Goal: Transaction & Acquisition: Obtain resource

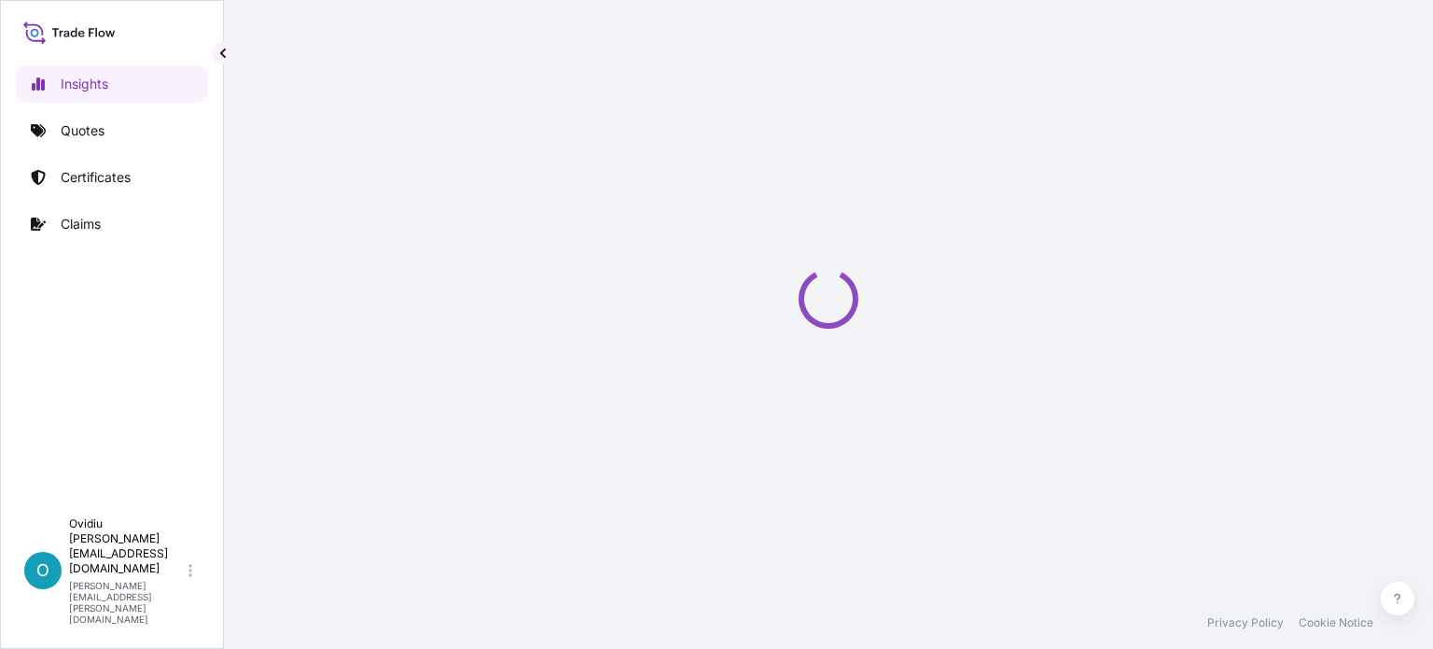
select select "2025"
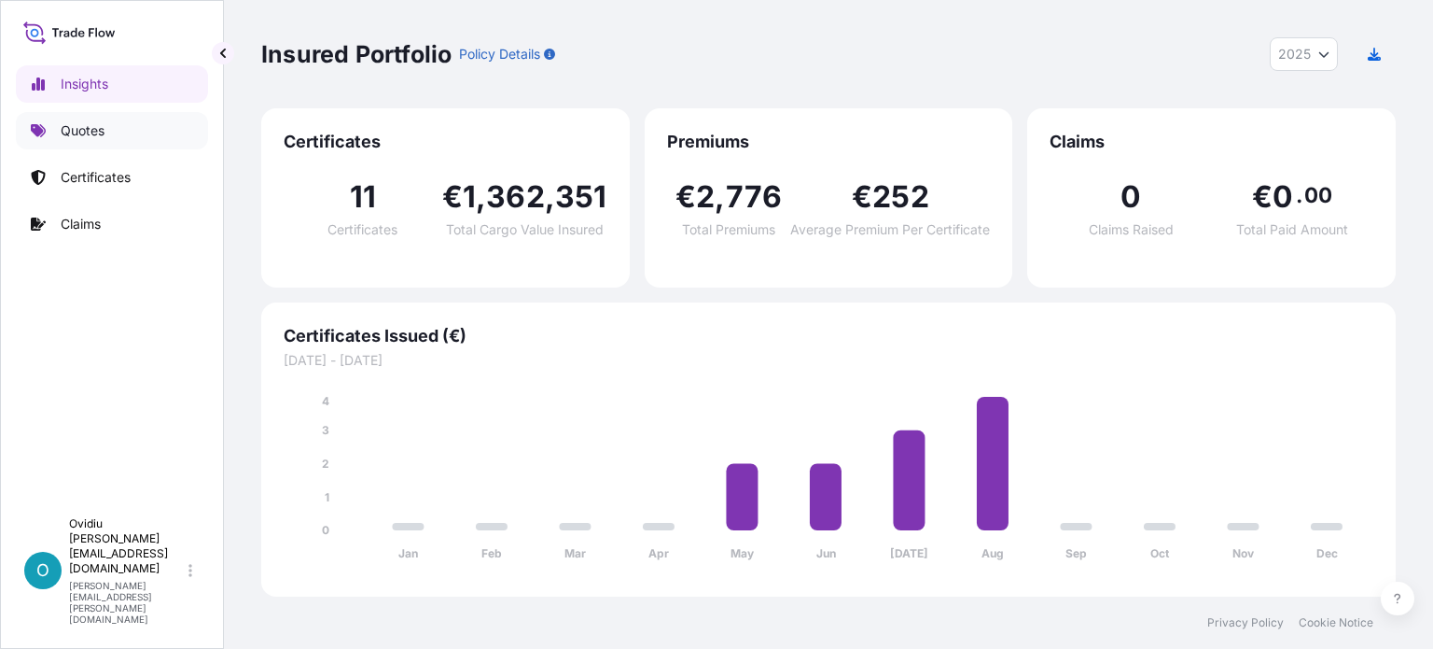
click at [91, 130] on p "Quotes" at bounding box center [83, 130] width 44 height 19
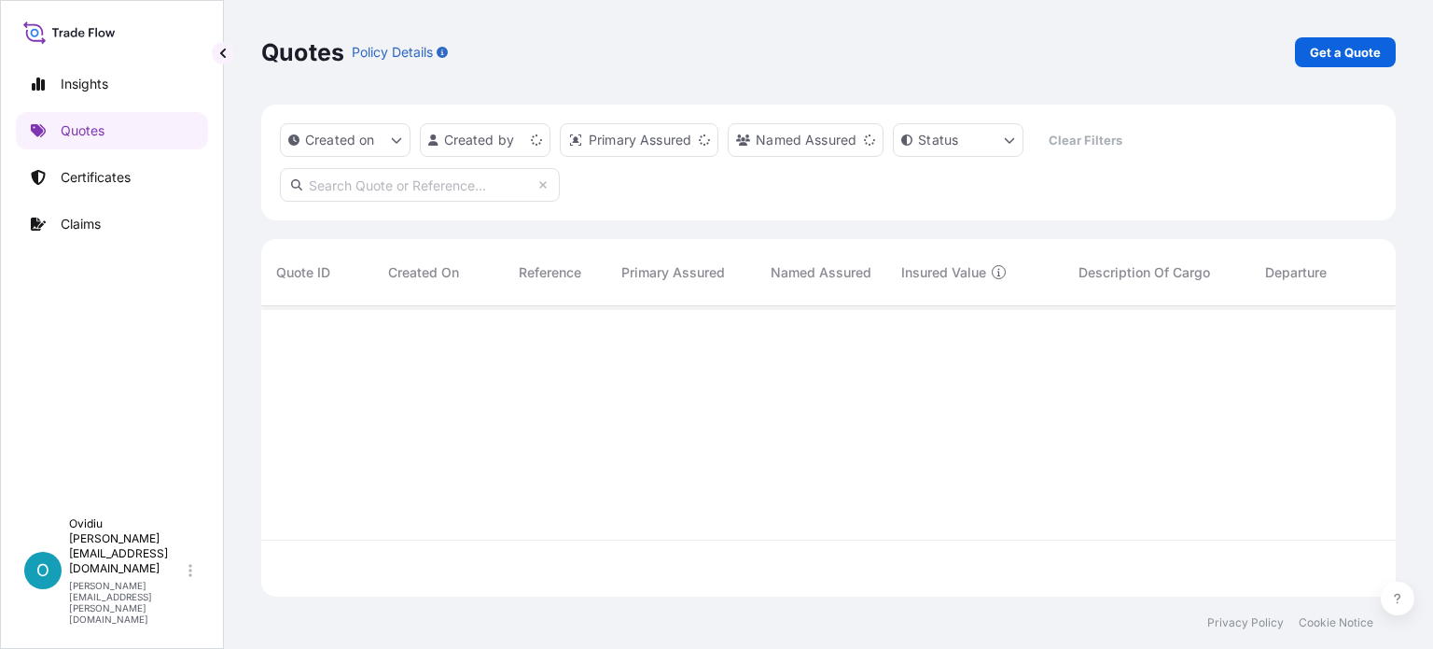
scroll to position [286, 1120]
click at [1361, 44] on p "Get a Quote" at bounding box center [1345, 52] width 71 height 19
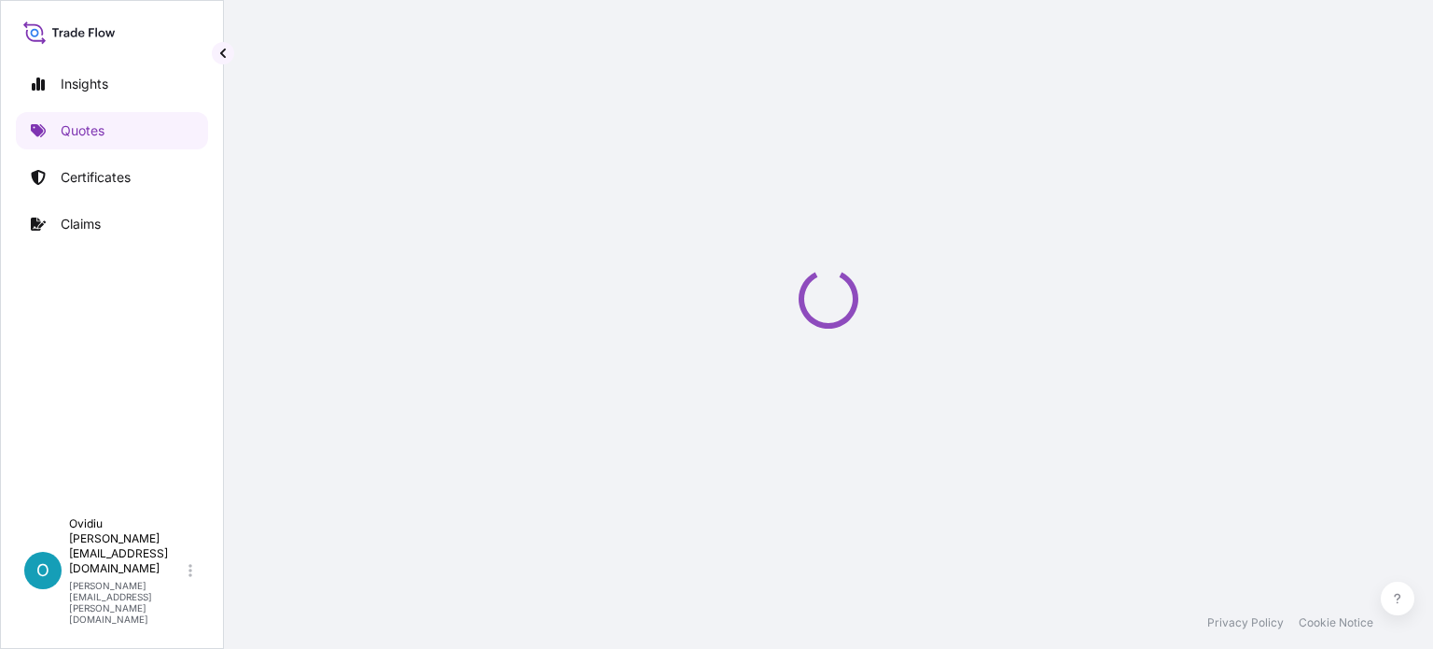
select select "Sea"
select select "21"
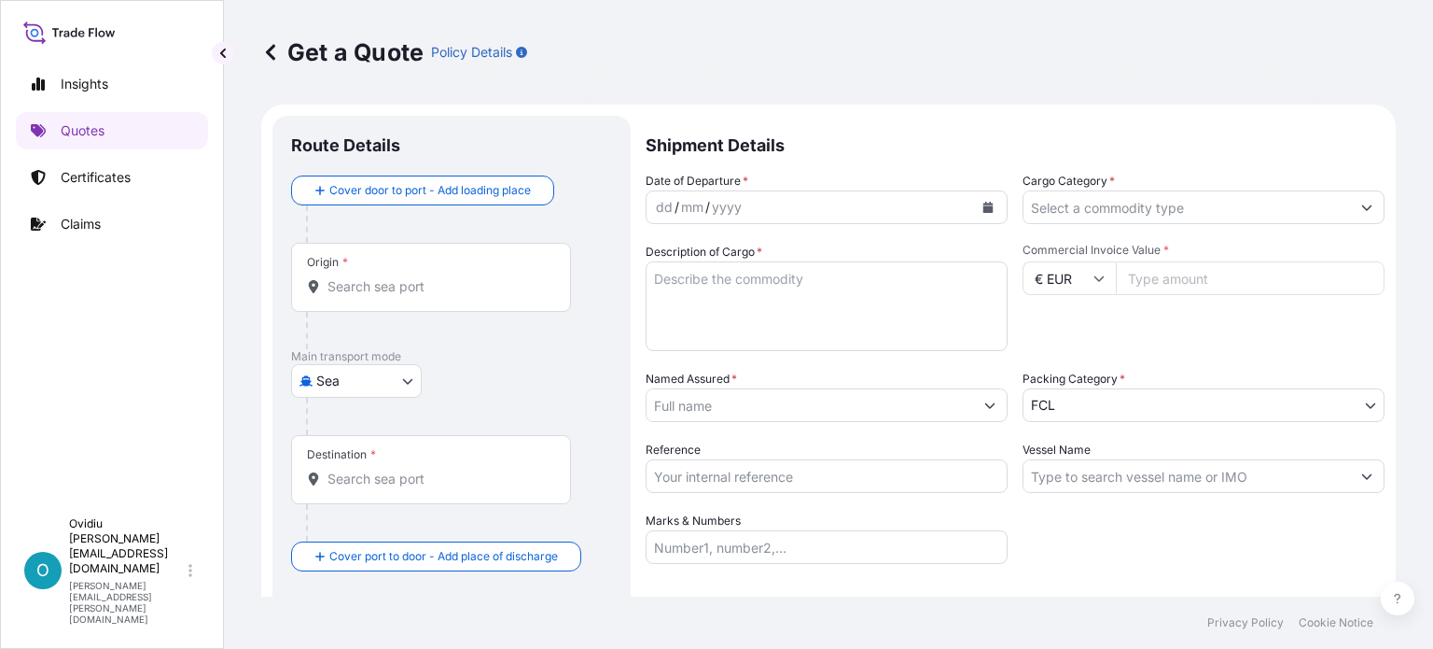
scroll to position [30, 0]
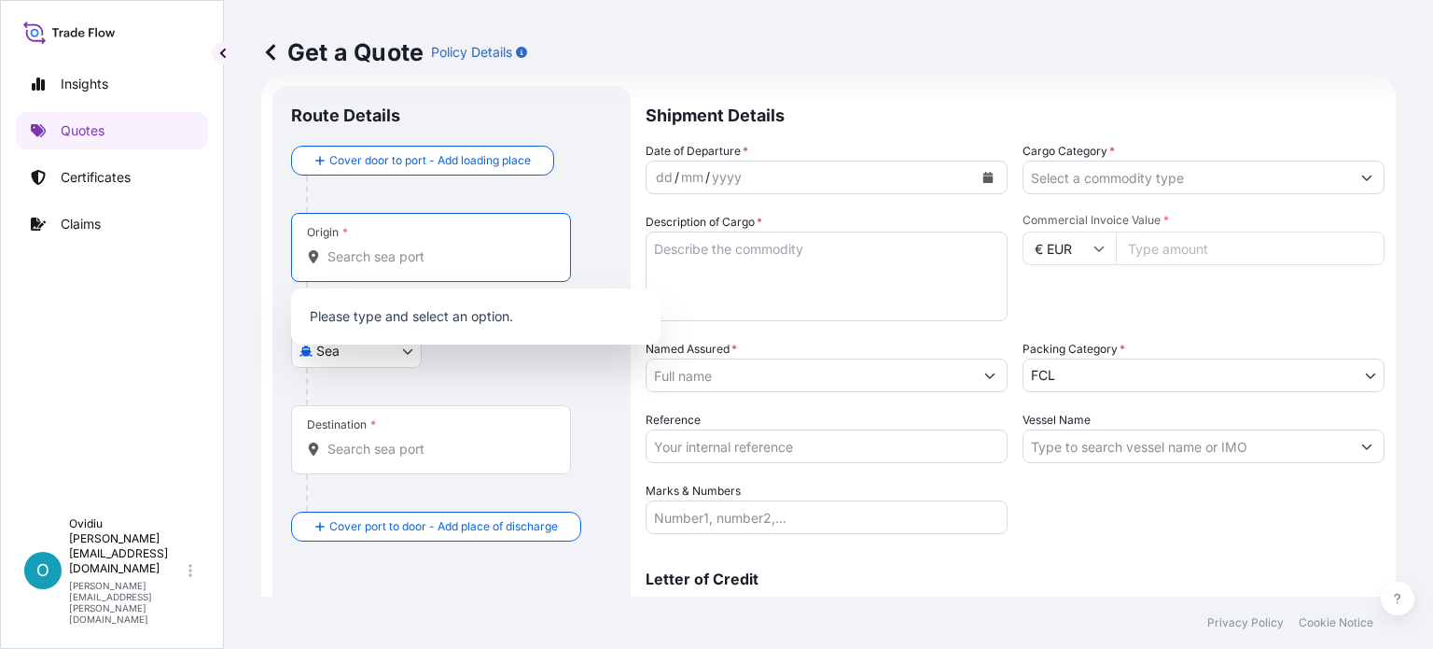
click at [390, 257] on input "Origin *" at bounding box center [438, 256] width 220 height 19
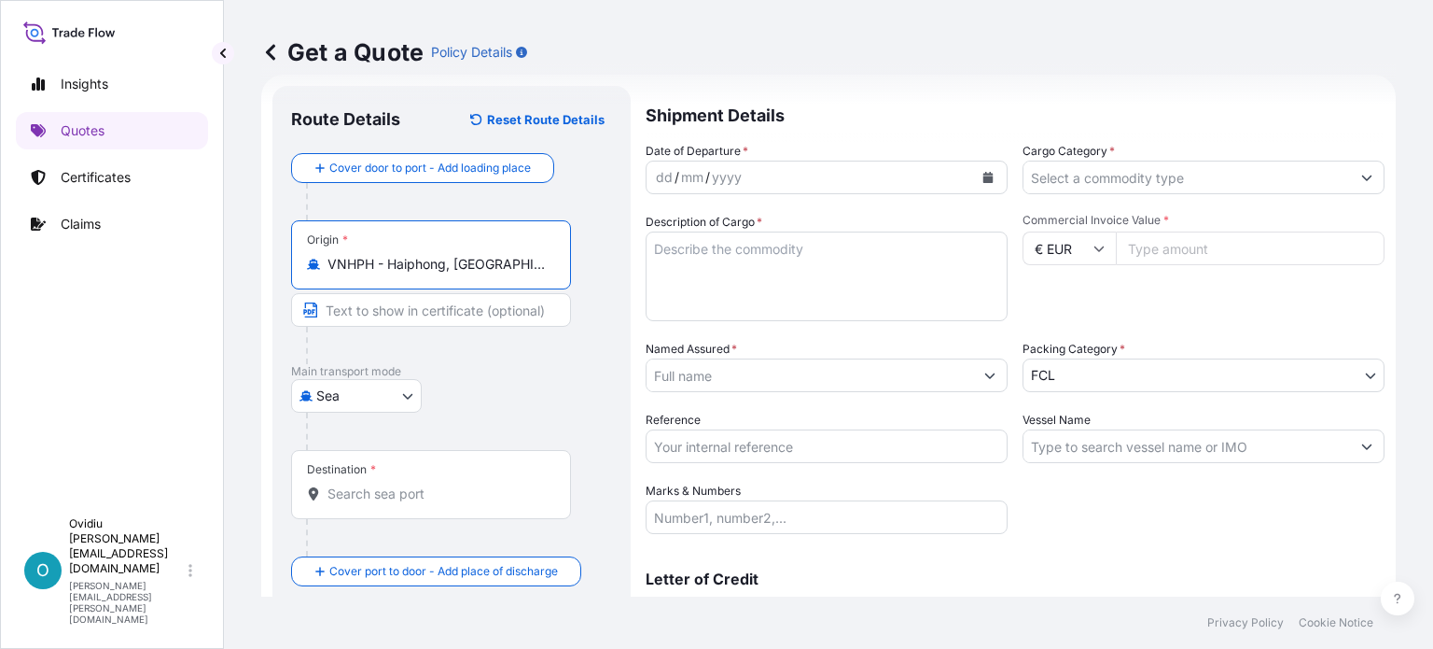
type input "VNHPH - Haiphong, Vietnam"
click at [380, 498] on input "Destination *" at bounding box center [438, 493] width 220 height 19
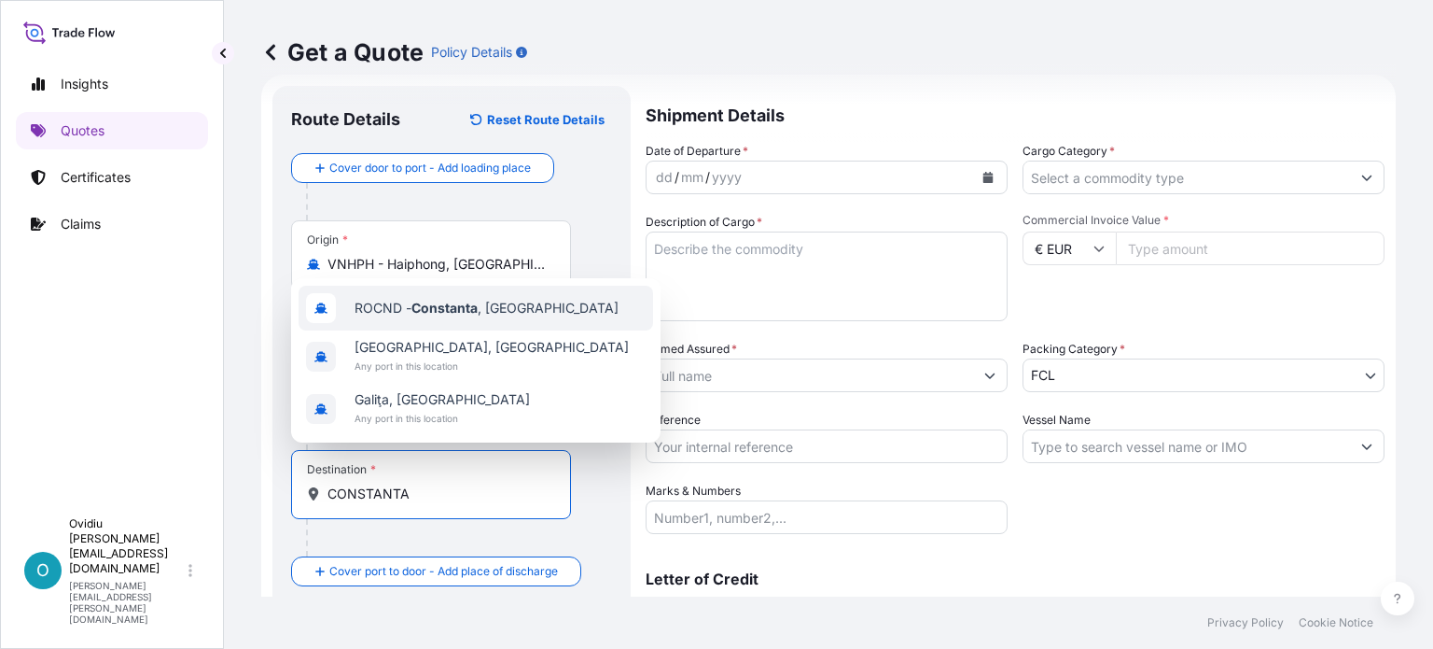
click at [412, 305] on span "ROCND - Constanta , Romania" at bounding box center [487, 308] width 264 height 19
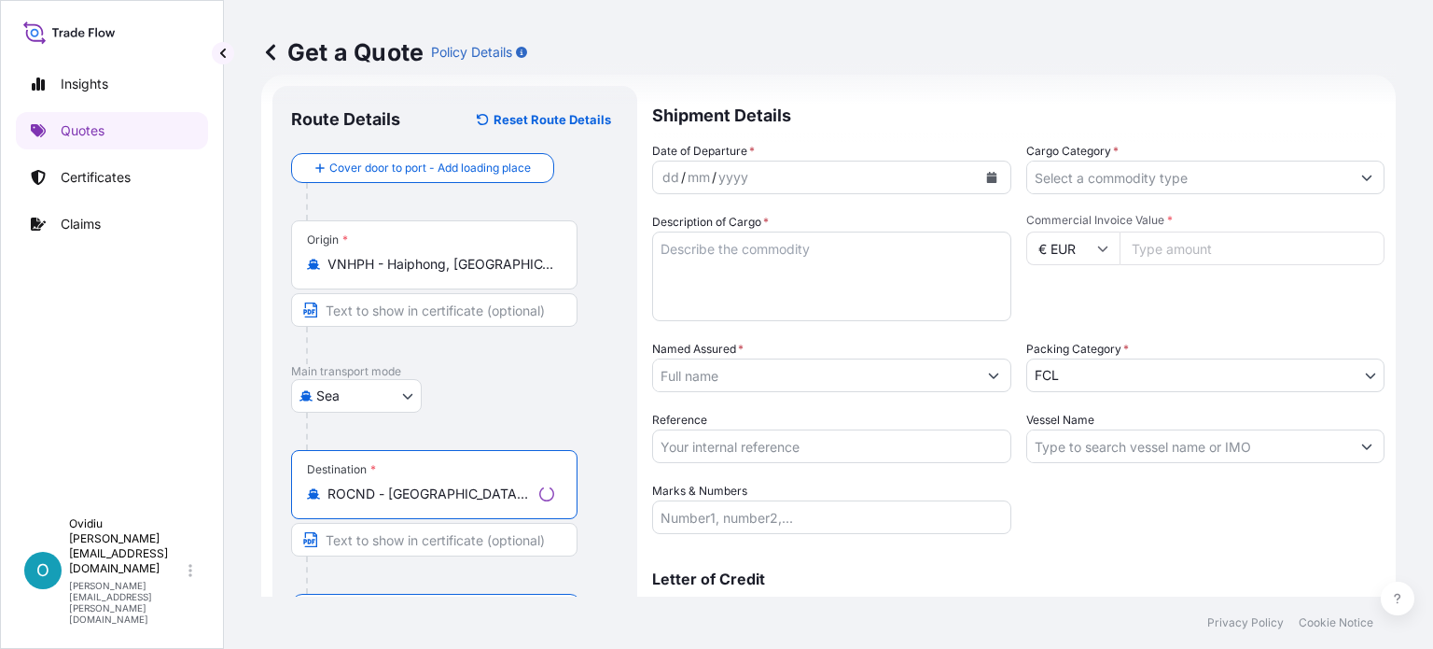
scroll to position [116, 0]
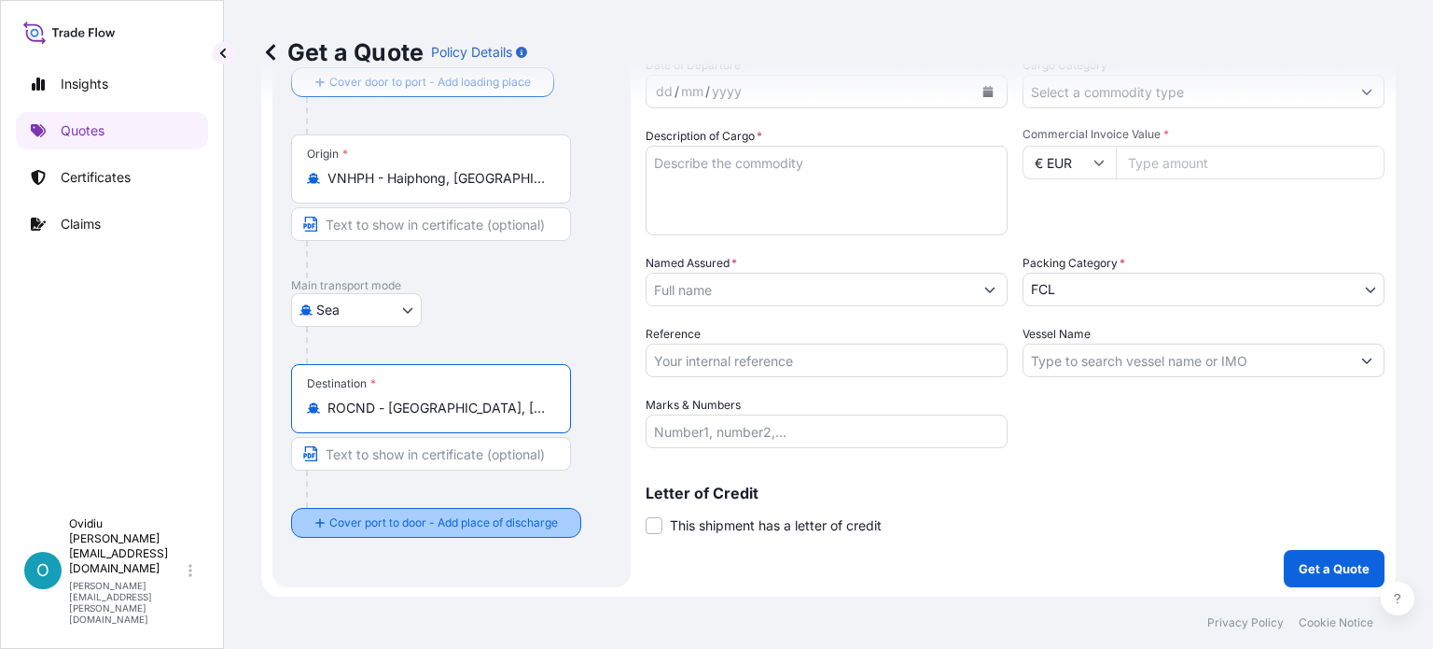
type input "ROCND - Constanta, Romania"
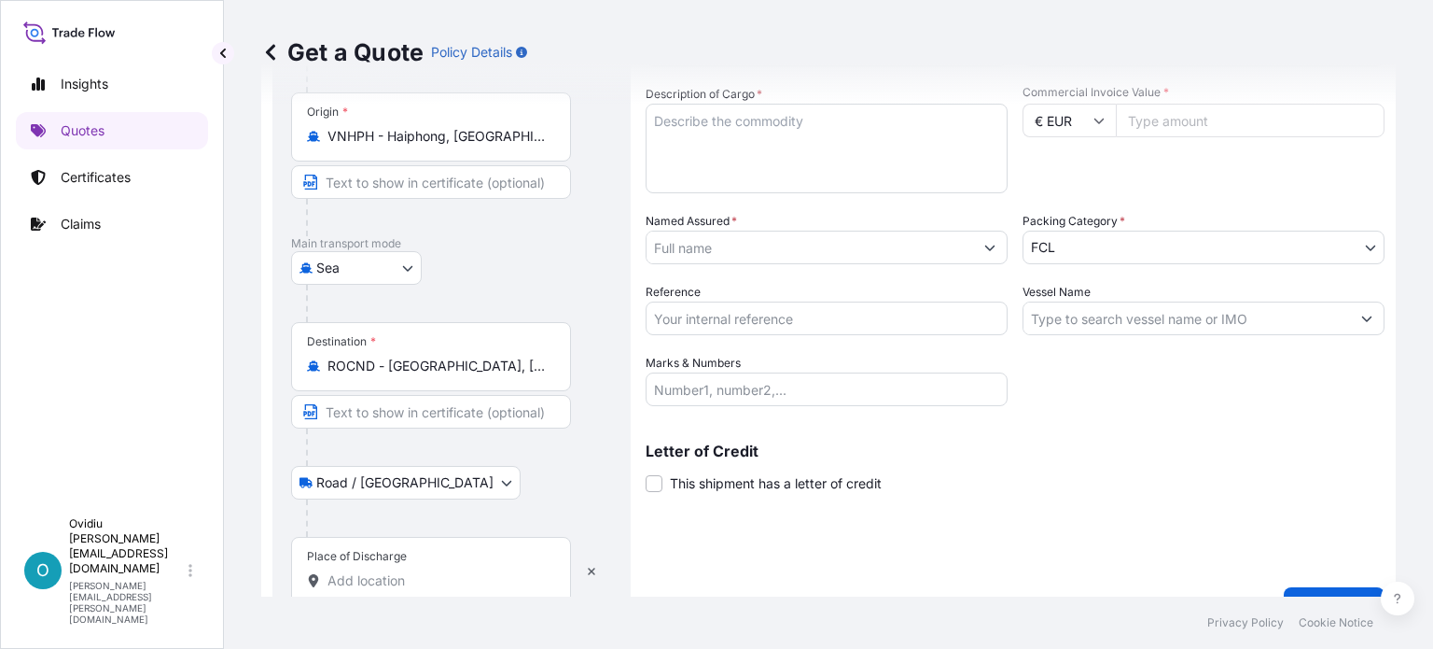
scroll to position [195, 0]
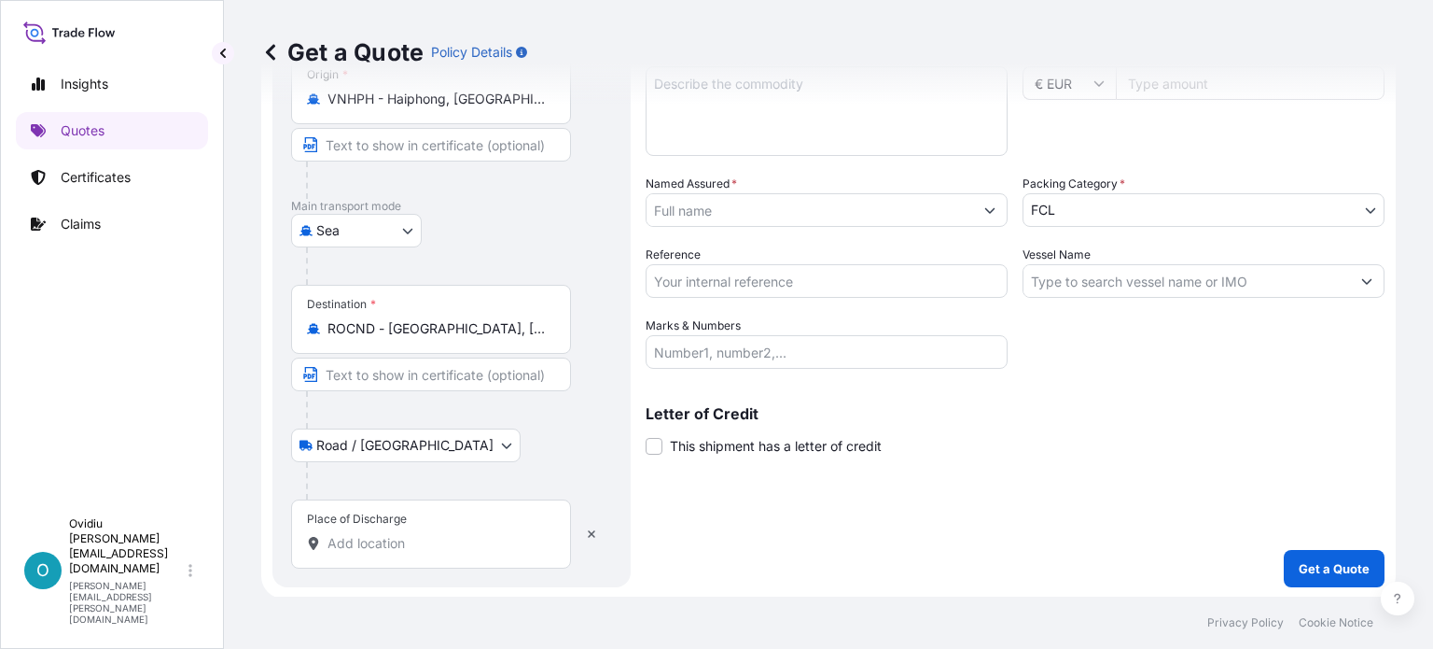
click at [384, 534] on input "Place of Discharge" at bounding box center [438, 543] width 220 height 19
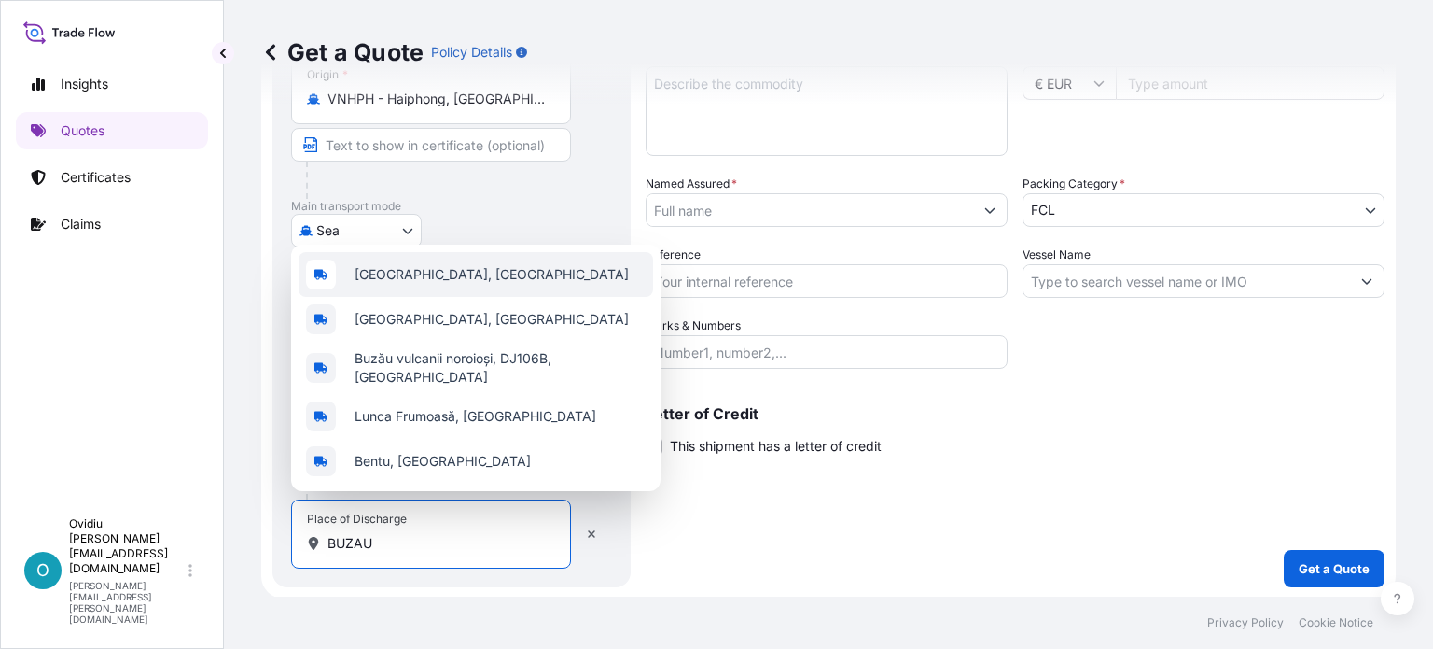
click at [399, 284] on span "Buzău, Romania" at bounding box center [492, 274] width 274 height 19
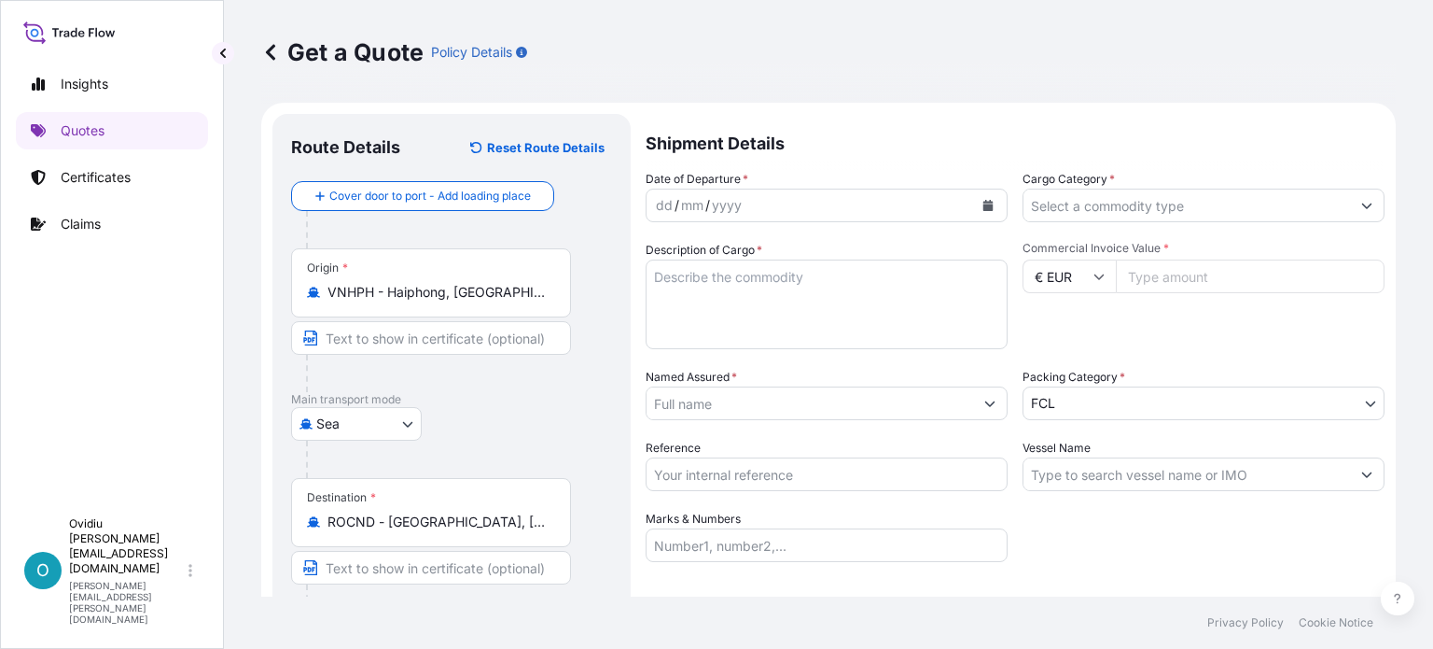
scroll to position [0, 0]
type input "Buzău, Romania"
click at [761, 202] on div "dd / mm / yyyy" at bounding box center [810, 207] width 327 height 34
click at [985, 208] on icon "Calendar" at bounding box center [989, 207] width 10 height 11
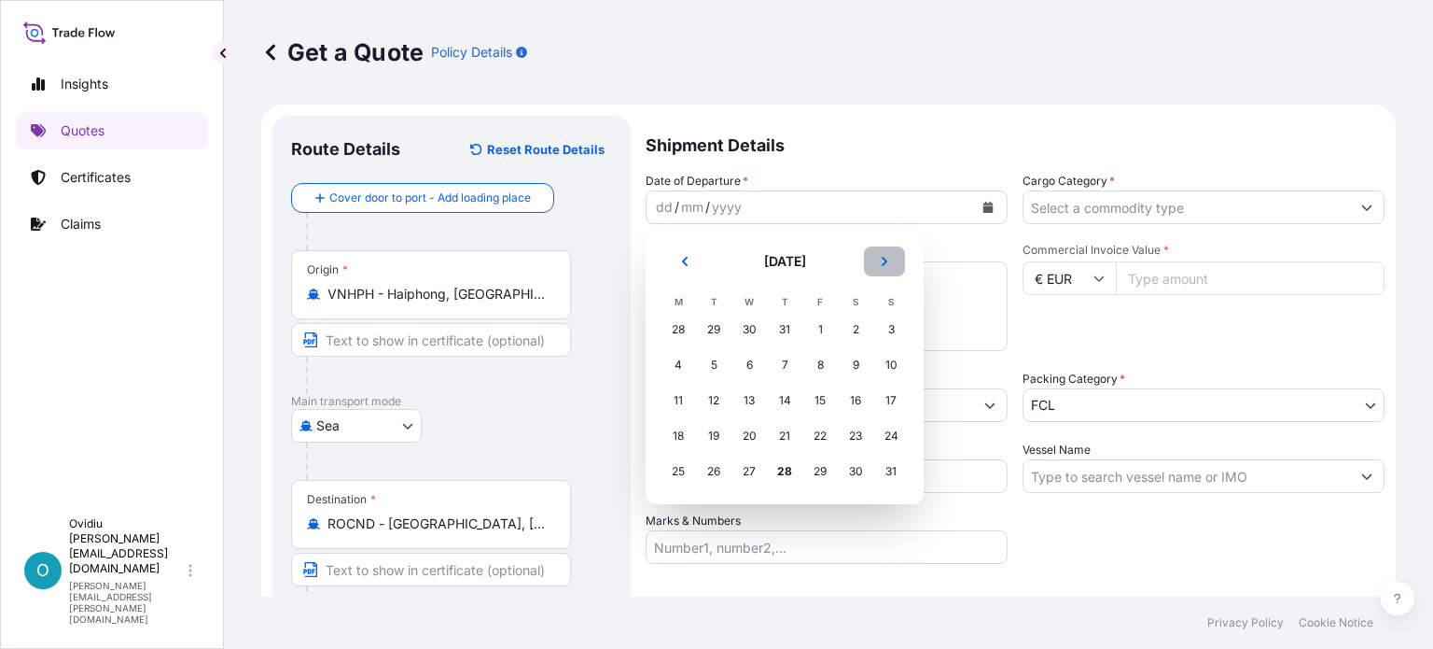
click at [883, 258] on icon "Next" at bounding box center [885, 261] width 6 height 9
click at [682, 262] on icon "Previous" at bounding box center [684, 261] width 11 height 11
click at [896, 473] on div "31" at bounding box center [891, 471] width 34 height 34
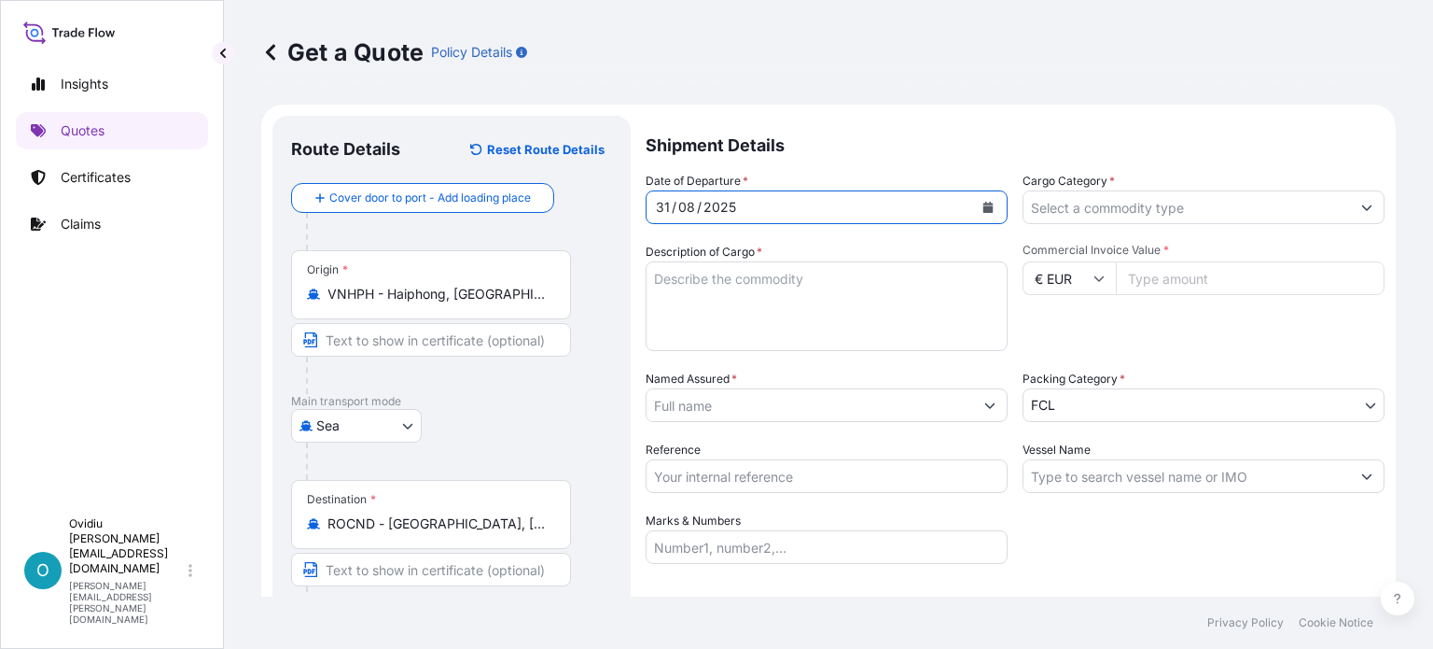
click at [1107, 205] on input "Cargo Category *" at bounding box center [1187, 207] width 327 height 34
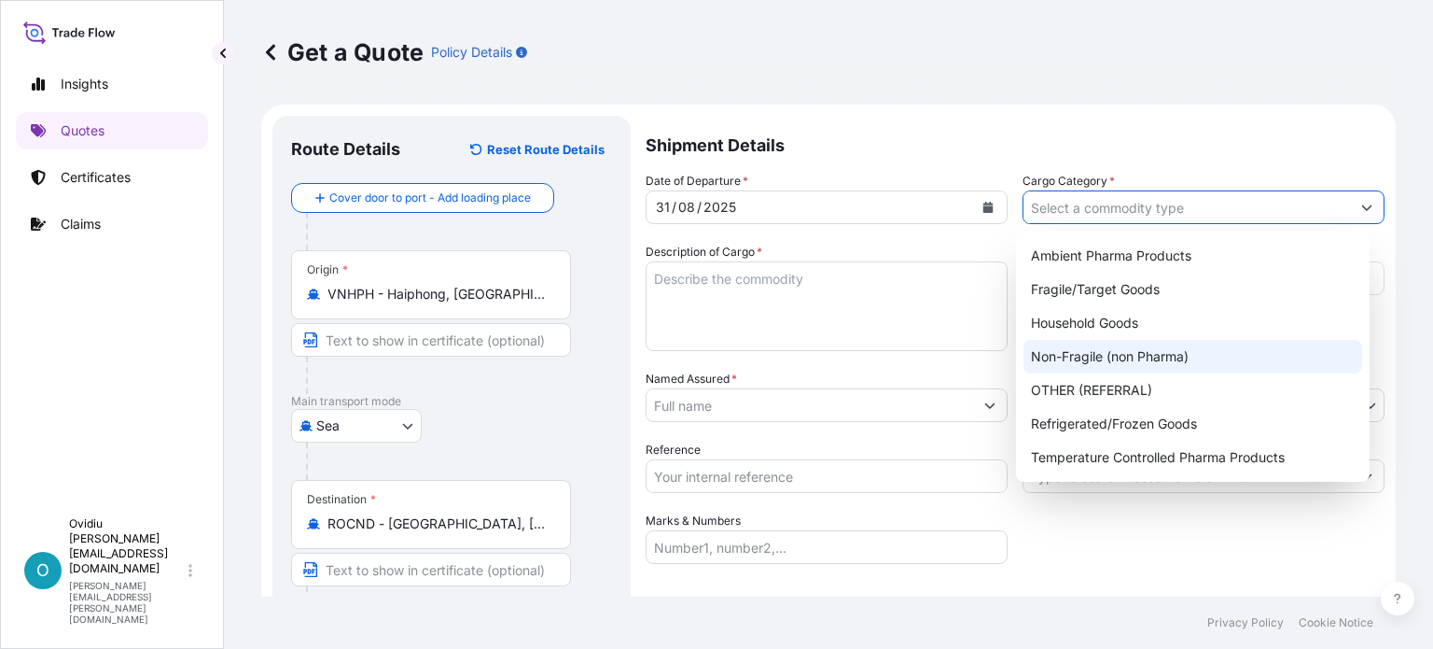
click at [1097, 356] on div "Non-Fragile (non Pharma)" at bounding box center [1193, 357] width 339 height 34
type input "Non-Fragile (non Pharma)"
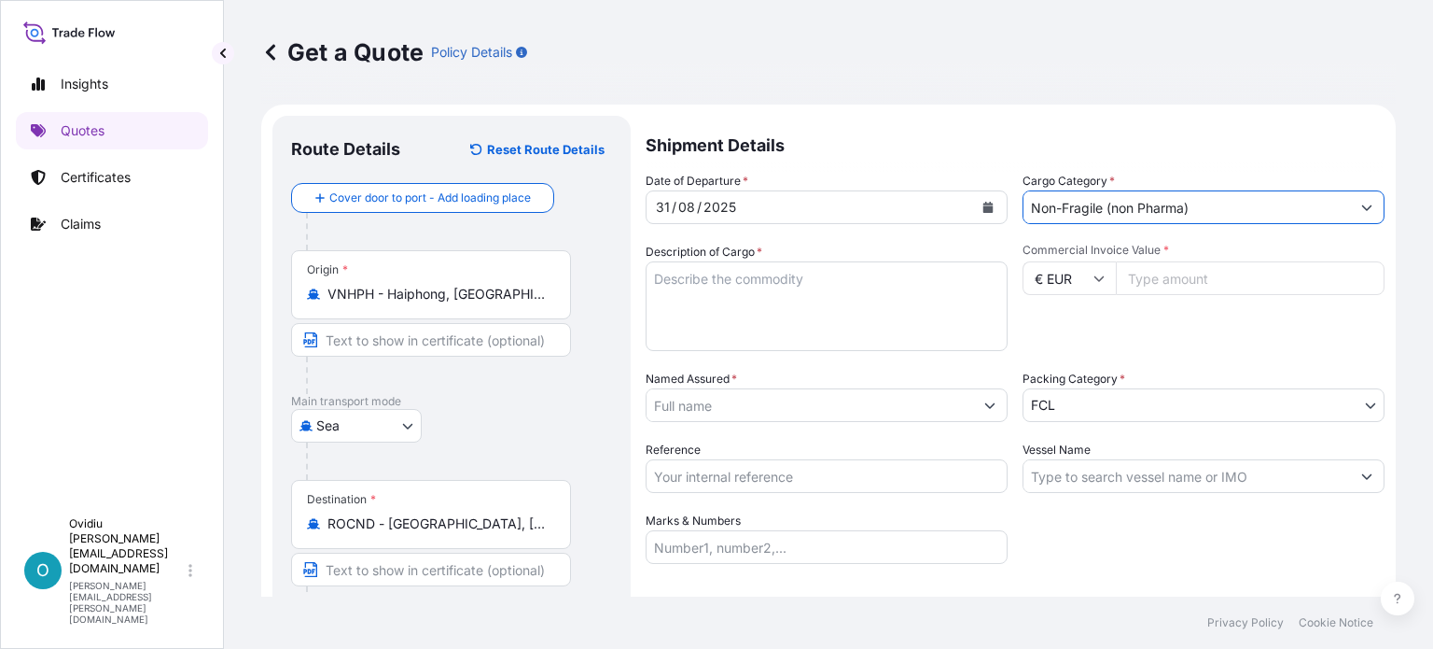
click at [817, 293] on textarea "Description of Cargo *" at bounding box center [827, 306] width 362 height 90
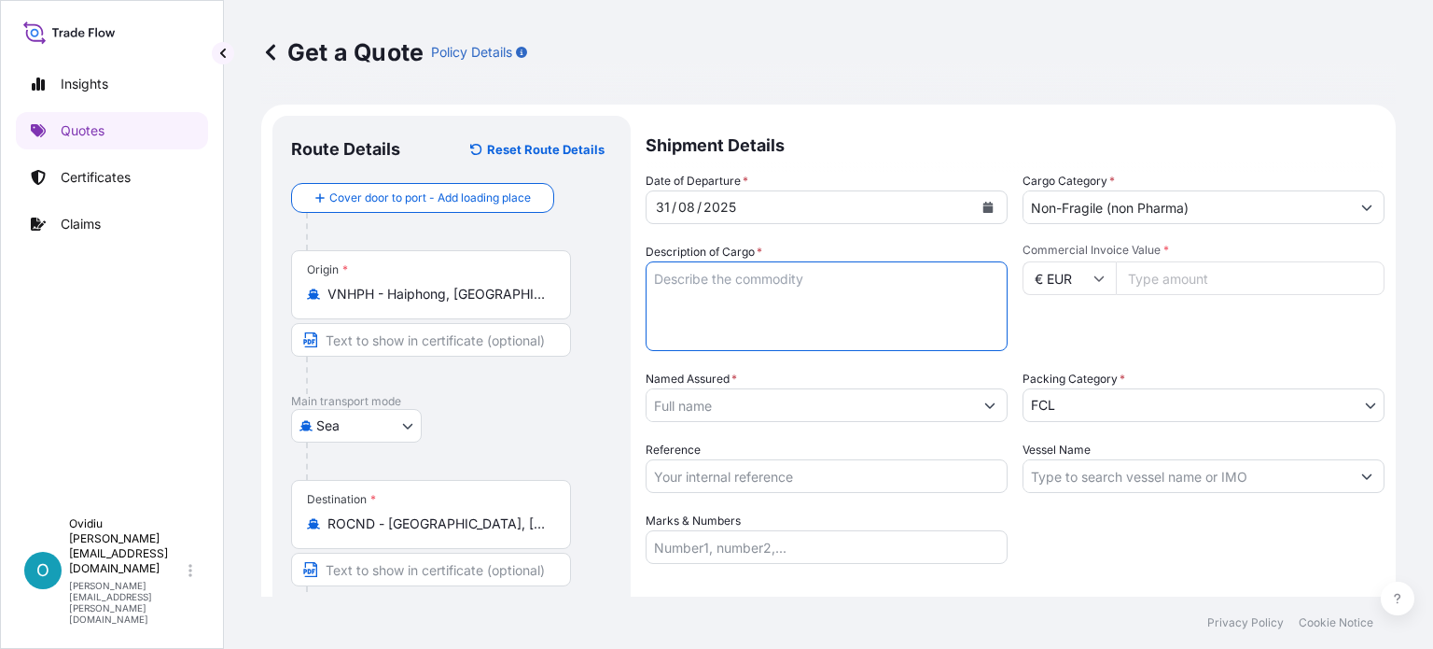
drag, startPoint x: 754, startPoint y: 314, endPoint x: 753, endPoint y: 302, distance: 12.2
click at [754, 306] on textarea "Description of Cargo *" at bounding box center [827, 306] width 362 height 90
type textarea "WELDING WIRE"
type input "56475.45"
click at [1095, 281] on icon at bounding box center [1099, 277] width 11 height 11
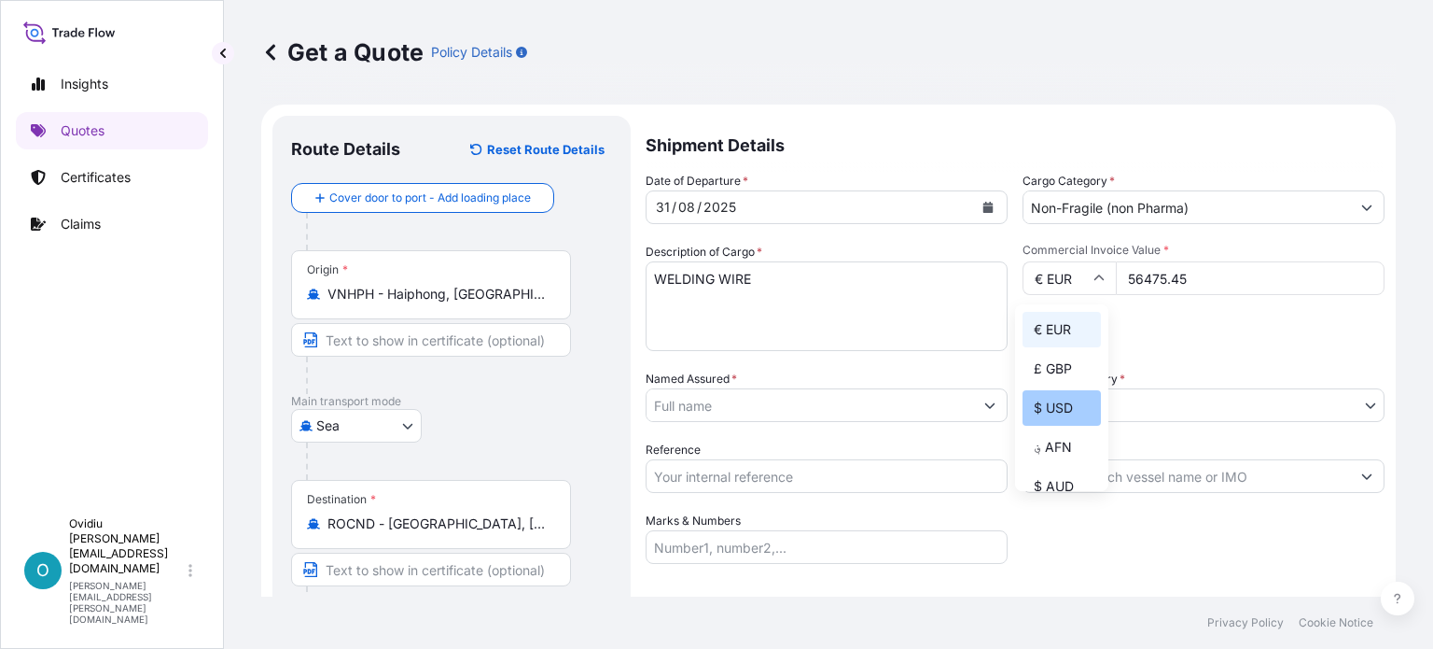
click at [1069, 406] on div "$ USD" at bounding box center [1062, 407] width 78 height 35
type input "$ USD"
click at [1165, 340] on div "Commercial Invoice Value * $ USD 56475.45" at bounding box center [1204, 297] width 362 height 108
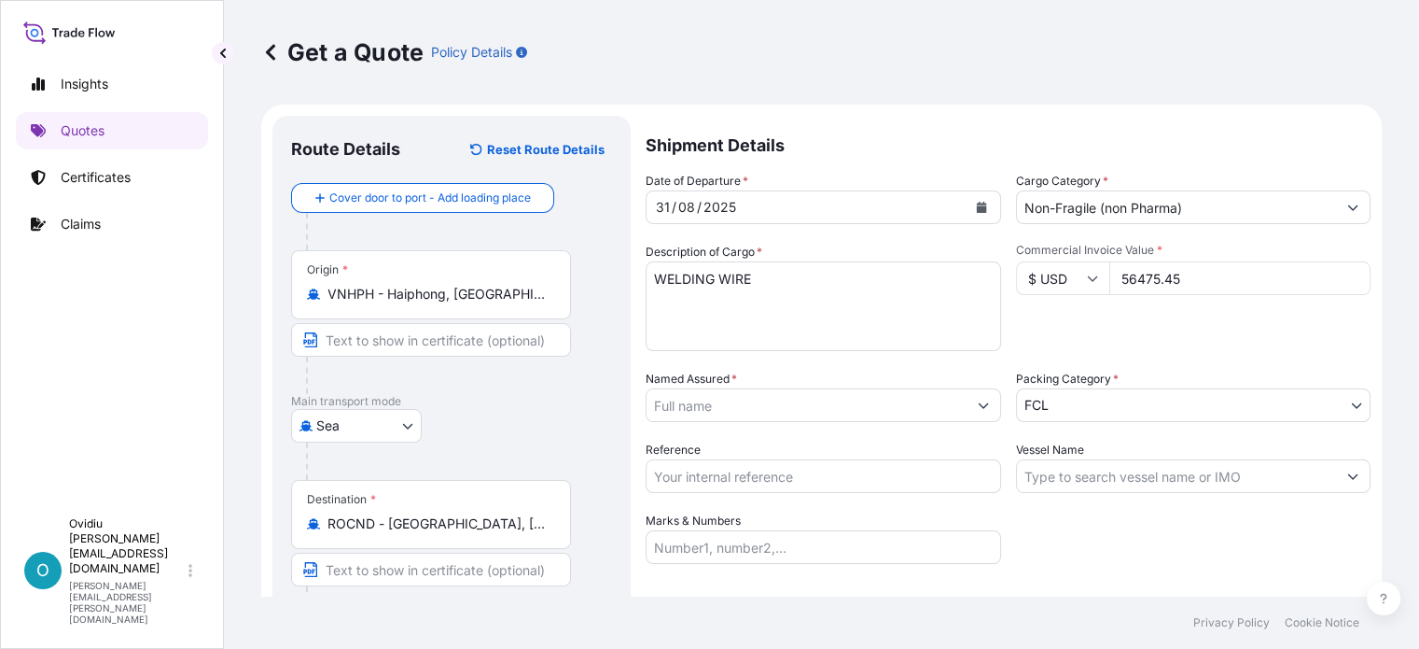
click at [724, 402] on input "Named Assured *" at bounding box center [807, 405] width 320 height 34
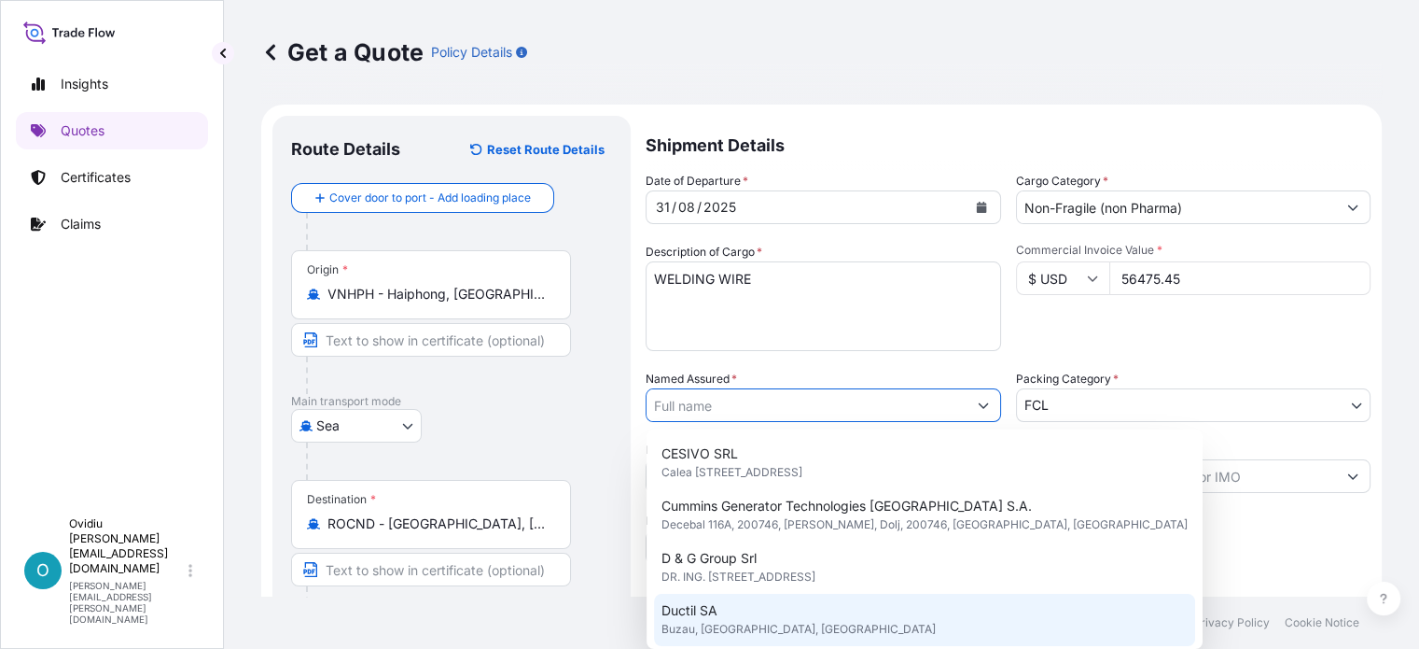
click at [716, 605] on span "Ductil SA" at bounding box center [690, 610] width 56 height 19
type input "Ductil SA"
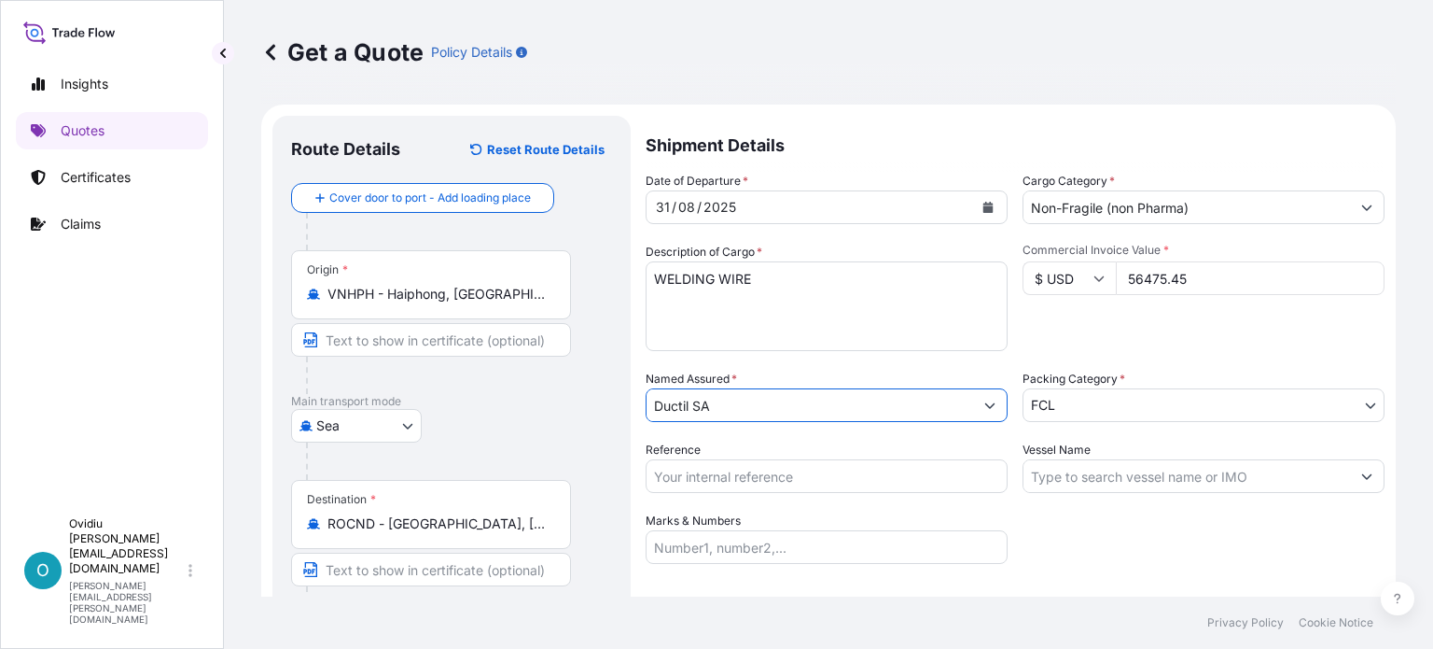
scroll to position [93, 0]
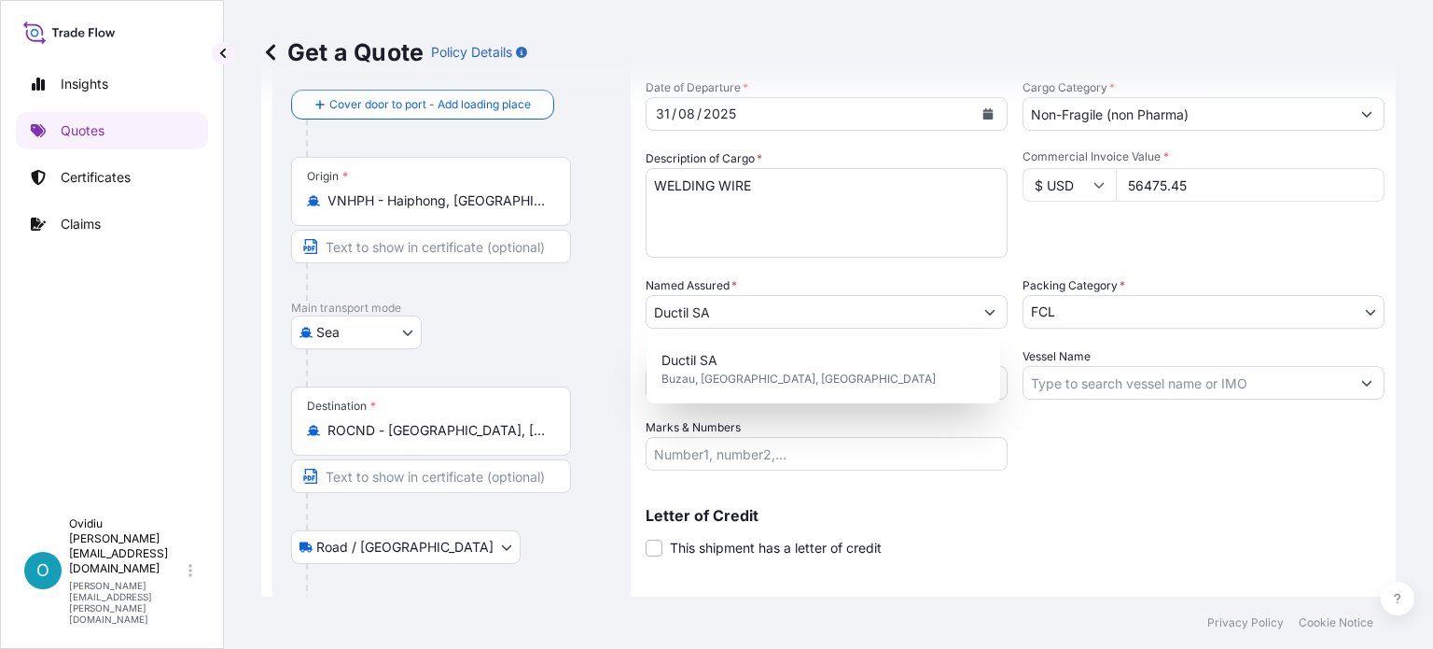
click at [1252, 457] on div "Date of Departure * 31 / 08 / 2025 Cargo Category * Non-Fragile (non Pharma) De…" at bounding box center [1015, 274] width 739 height 392
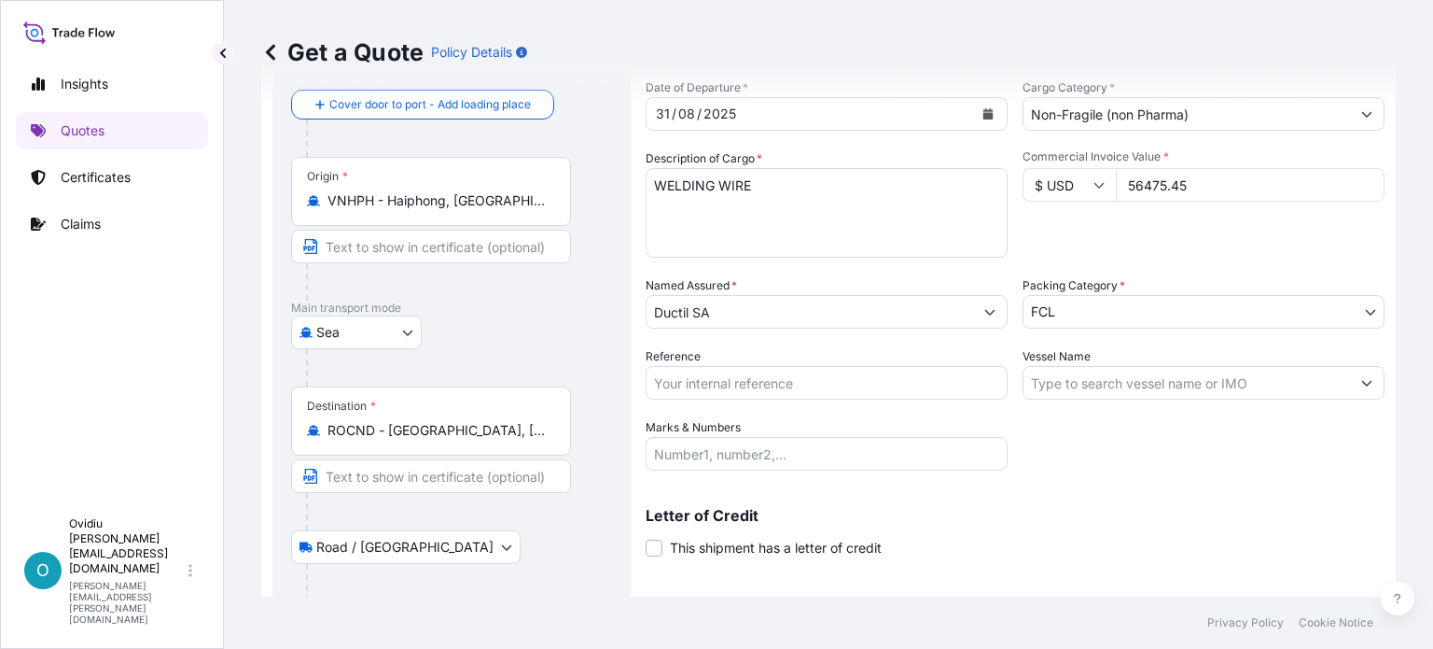
click at [780, 384] on input "Reference" at bounding box center [827, 383] width 362 height 34
paste input "232SI022"
type input "232SI022"
click at [1105, 454] on div "Date of Departure * 31 / 08 / 2025 Cargo Category * Non-Fragile (non Pharma) De…" at bounding box center [1015, 274] width 739 height 392
click at [1072, 380] on input "Vessel Name" at bounding box center [1187, 383] width 327 height 34
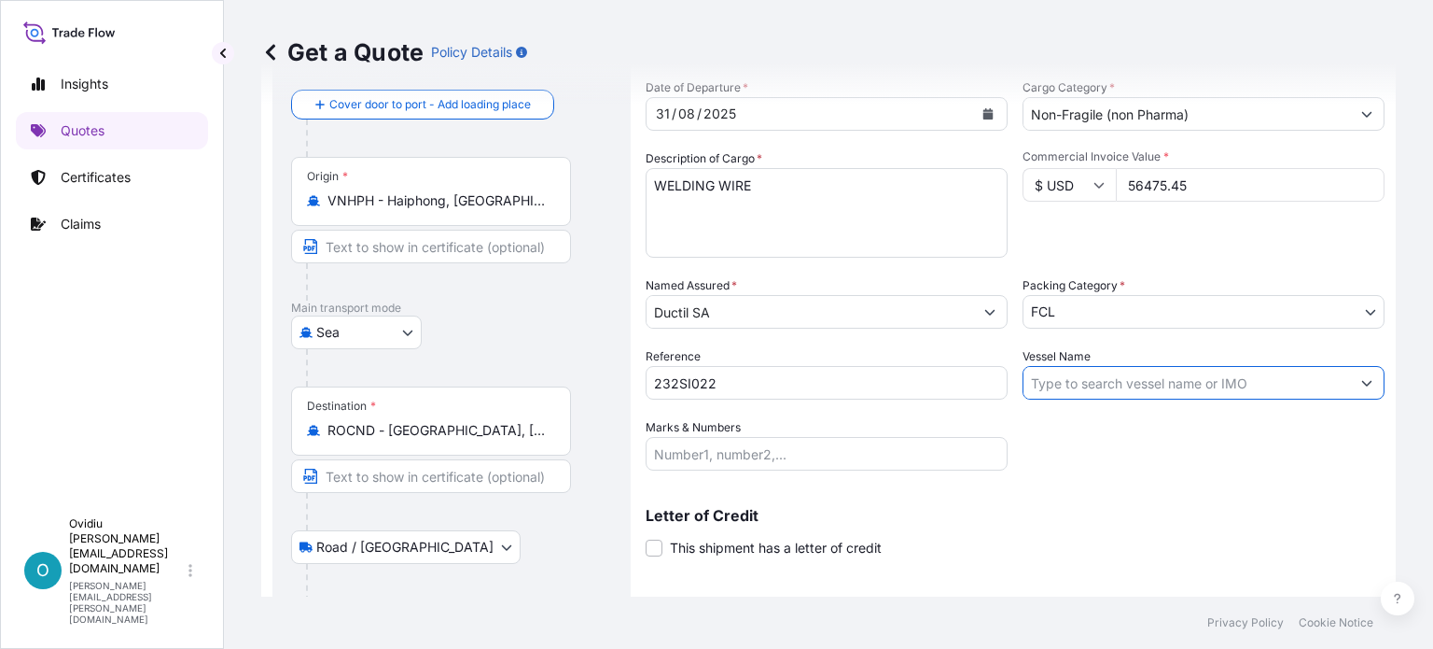
paste input "XIN BIN"
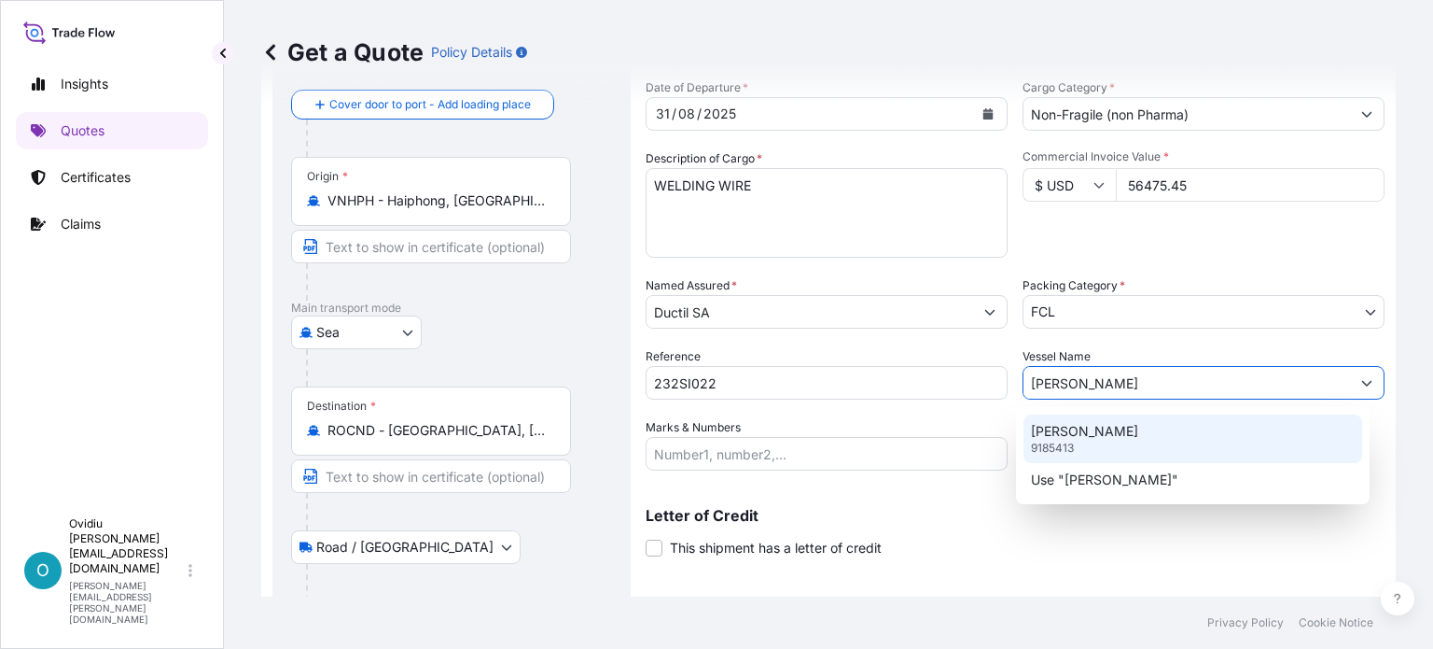
click at [1071, 426] on p "XIN BIN ZHOU" at bounding box center [1084, 431] width 107 height 19
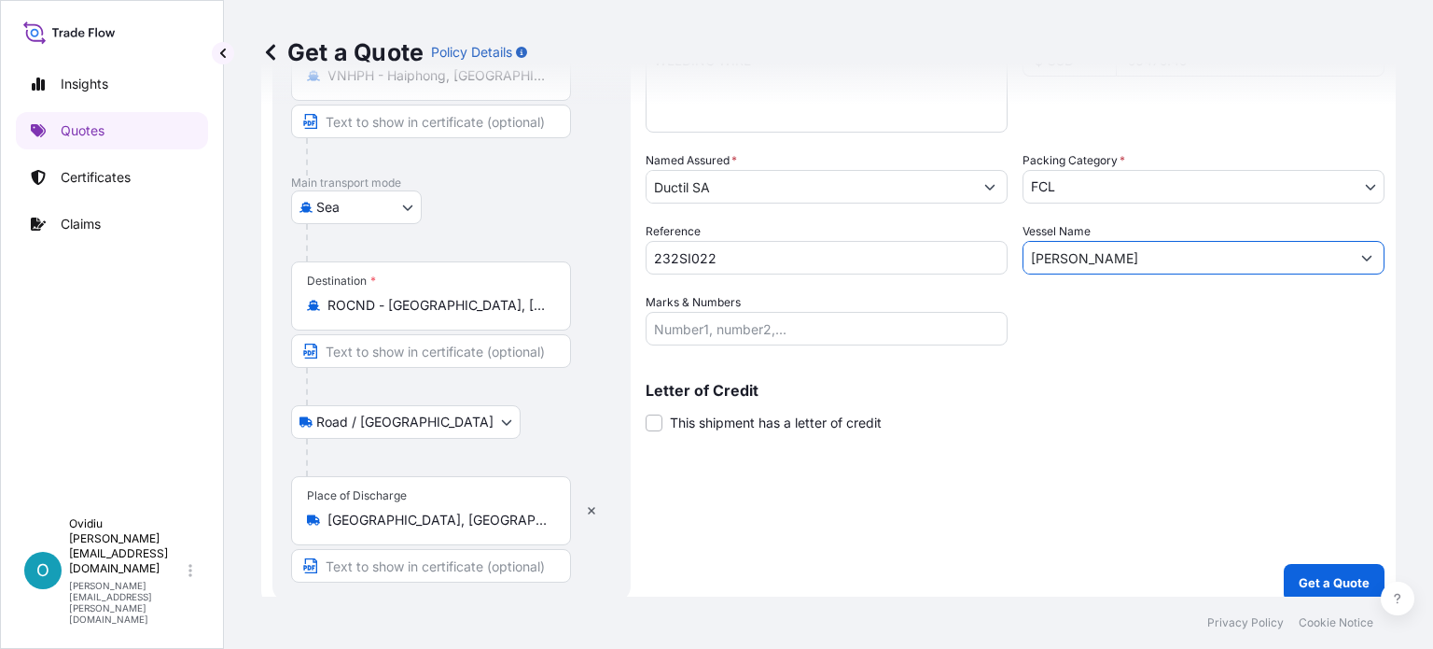
scroll to position [232, 0]
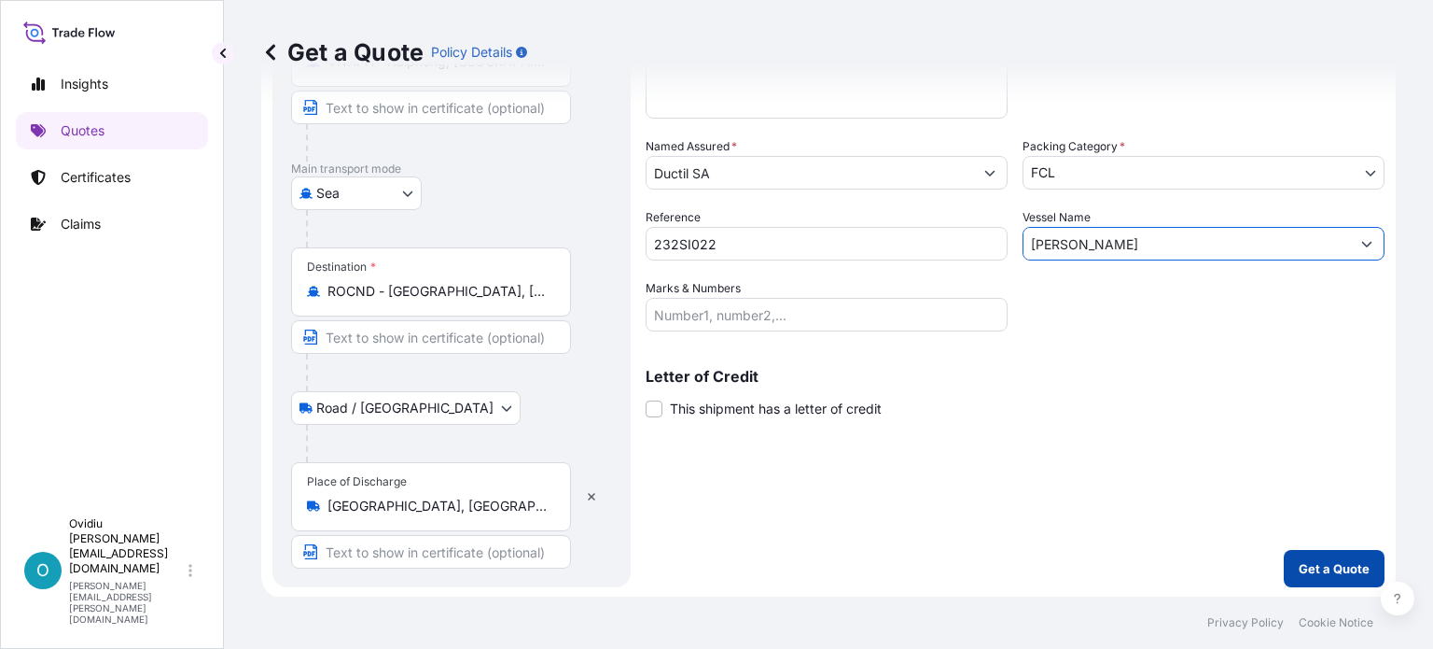
type input "XIN BIN ZHOU"
click at [1305, 552] on button "Get a Quote" at bounding box center [1334, 568] width 101 height 37
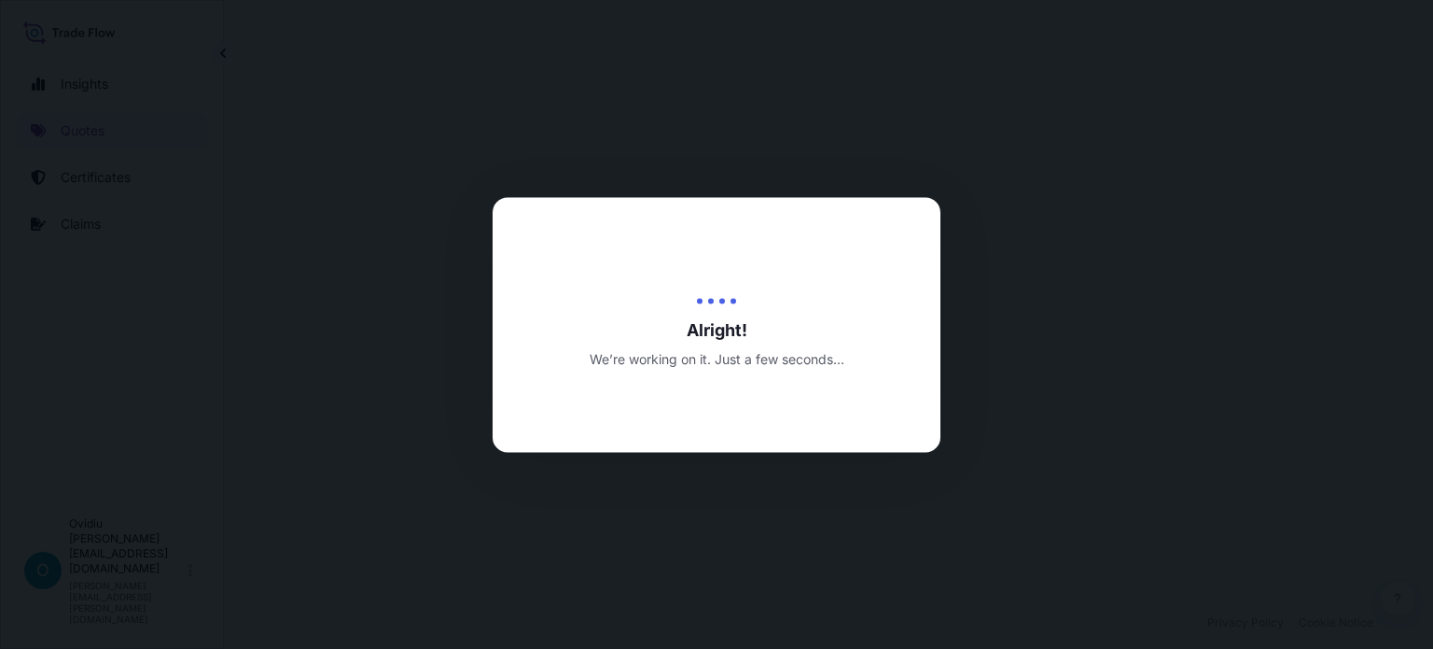
select select "Sea"
select select "Road / Inland"
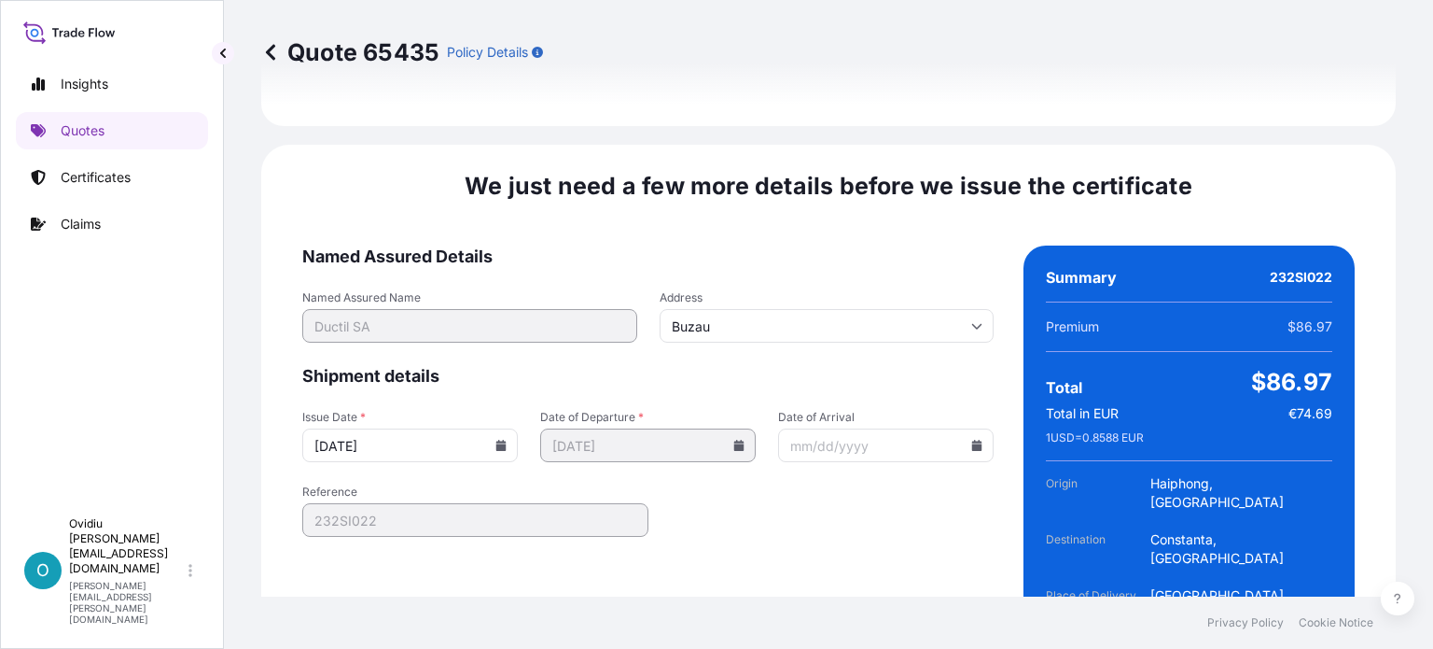
scroll to position [2484, 0]
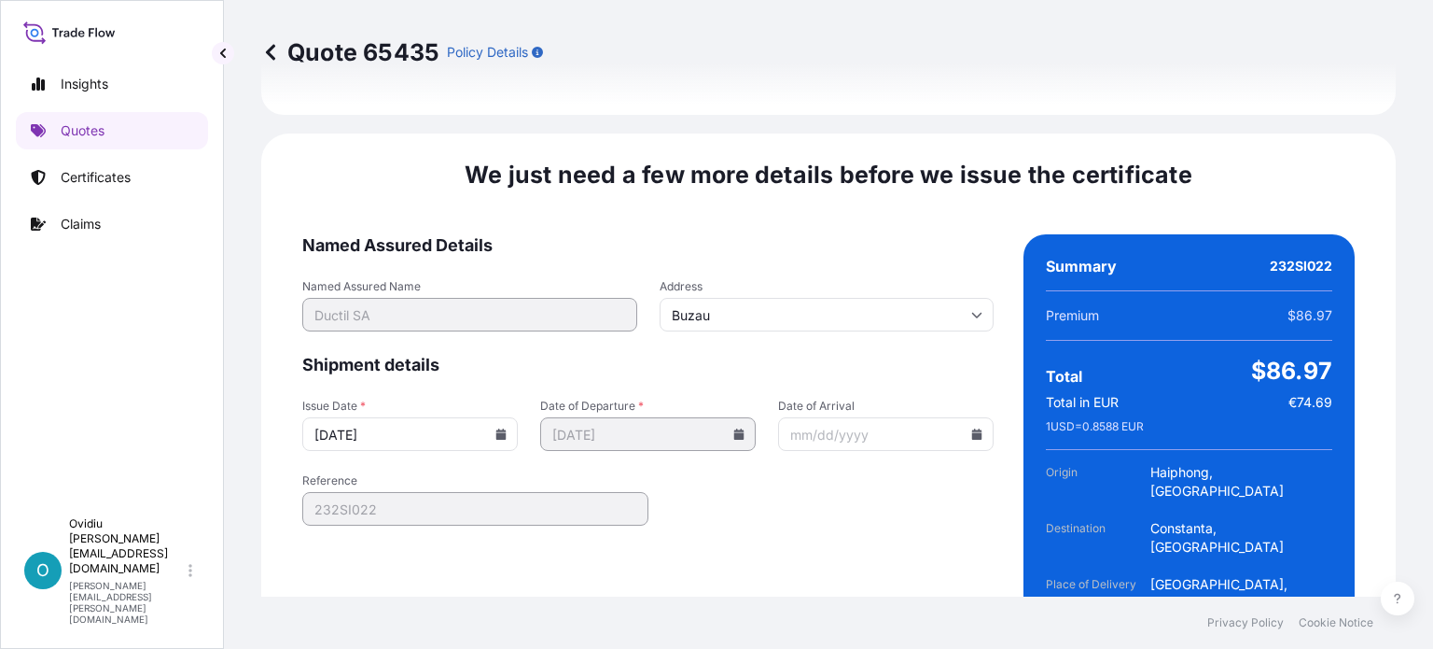
click at [822, 417] on input "Date of Arrival" at bounding box center [886, 434] width 216 height 34
type input "12/31/2025"
click at [724, 454] on form "Named Assured Details Named Assured Name Ductil SA Address Buzau Shipment detai…" at bounding box center [647, 462] width 691 height 456
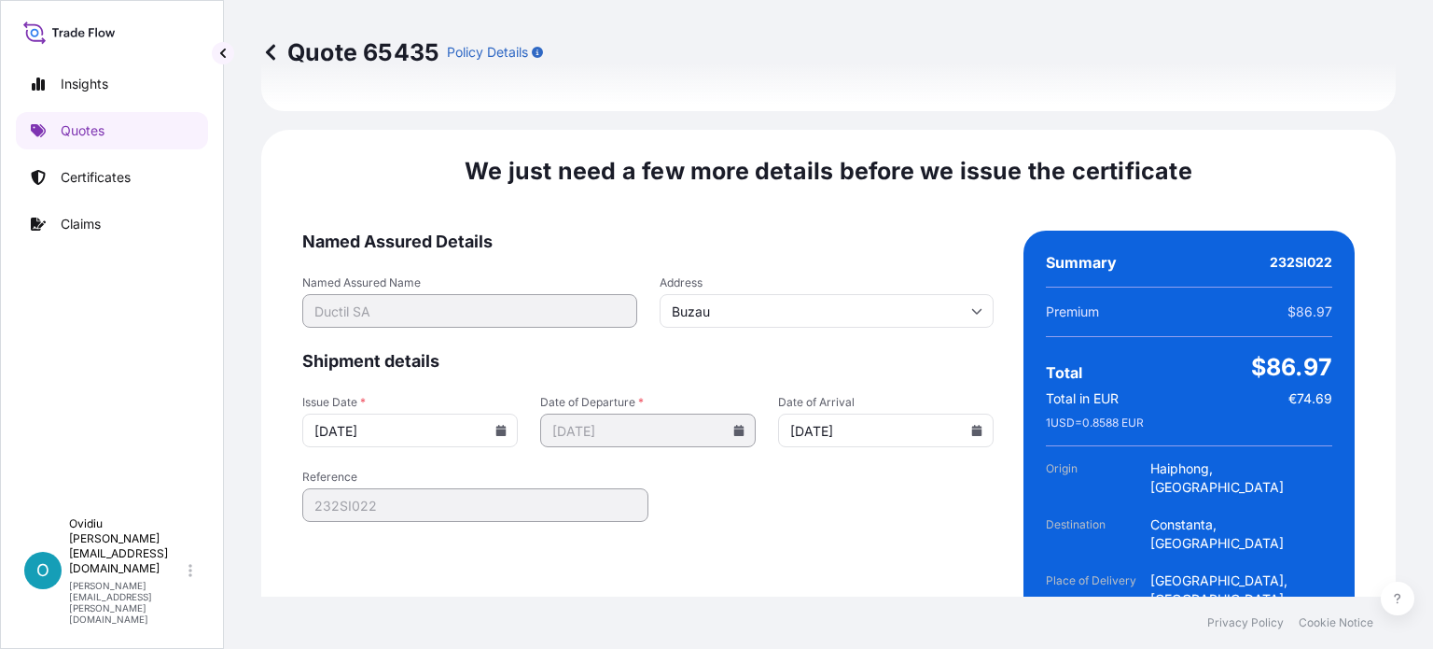
scroll to position [2489, 0]
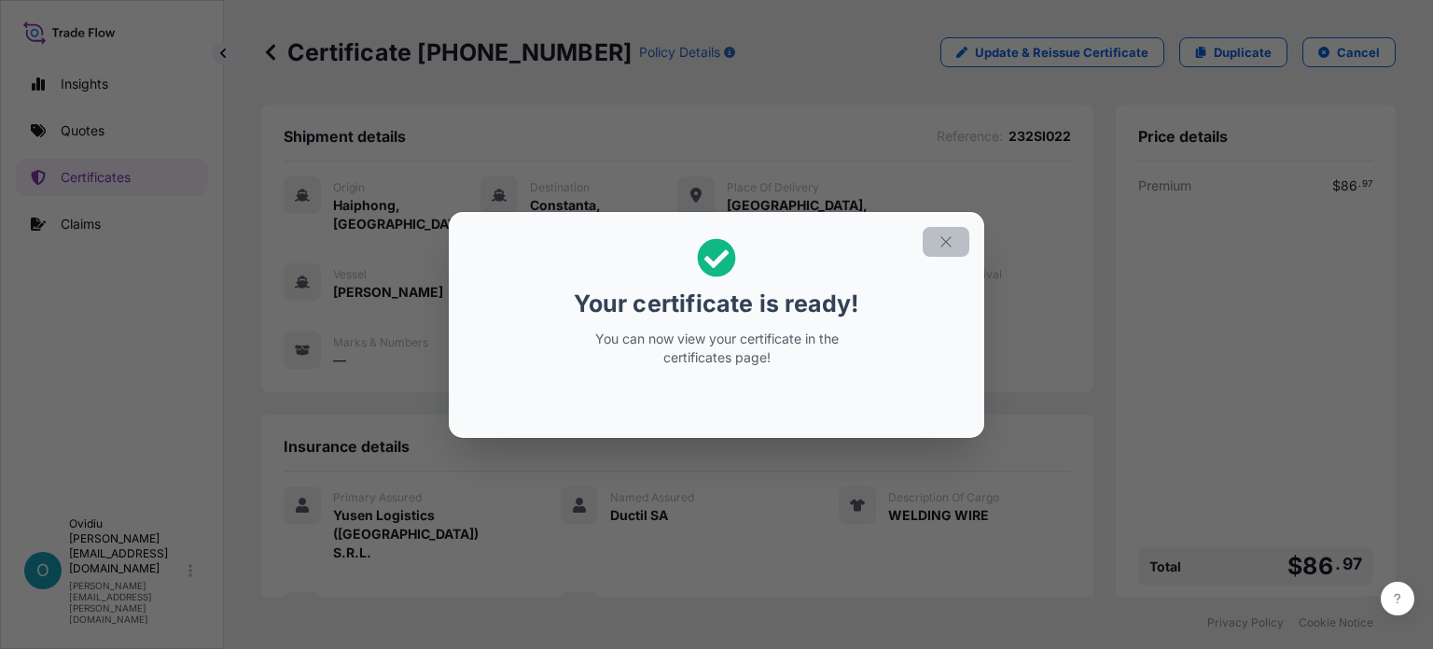
click at [941, 249] on icon "button" at bounding box center [946, 241] width 17 height 17
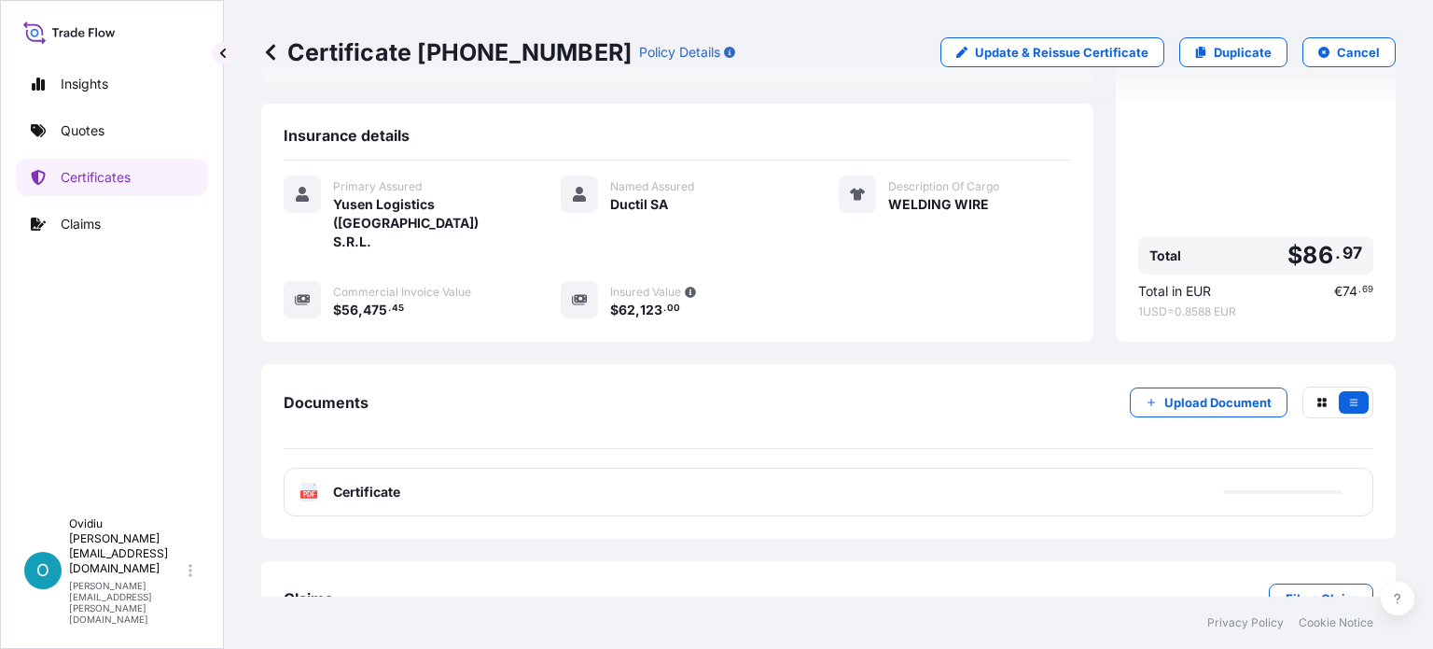
scroll to position [325, 0]
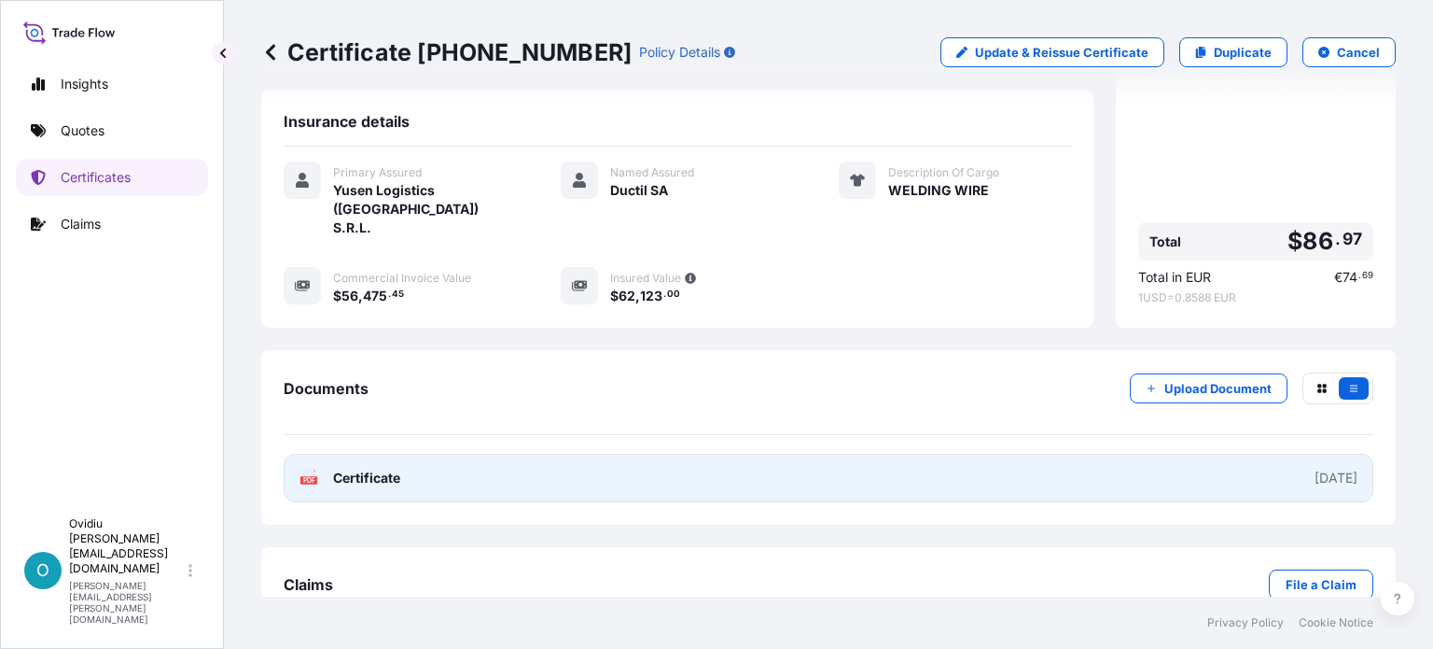
click at [998, 454] on link "PDF Certificate 2025-08-28" at bounding box center [829, 478] width 1090 height 49
